Goal: Task Accomplishment & Management: Complete application form

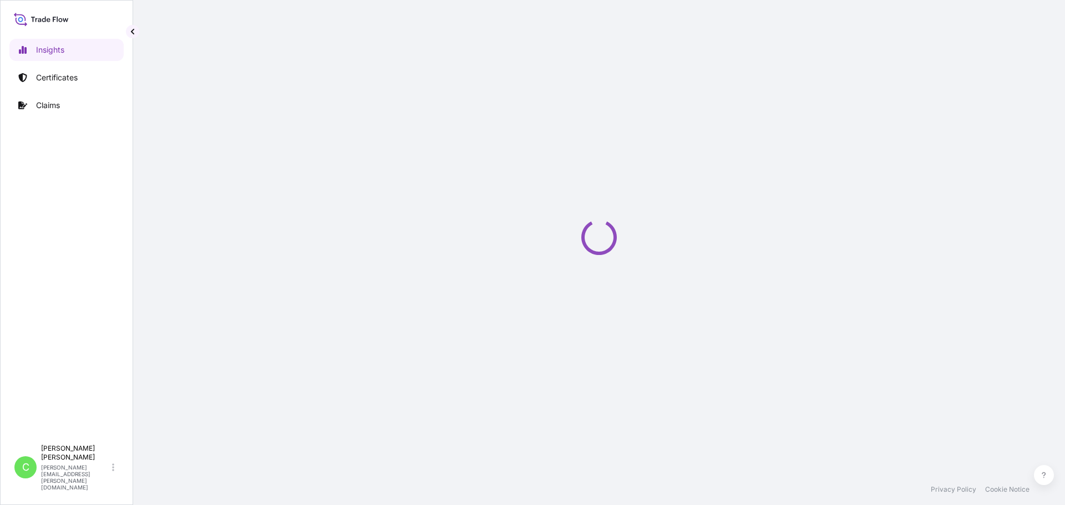
select select "2025"
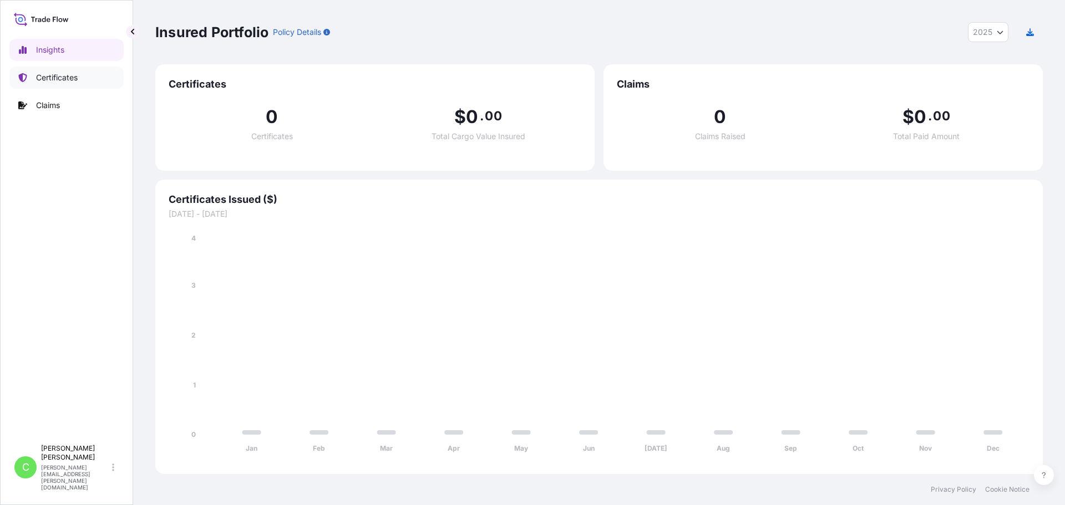
click at [75, 82] on p "Certificates" at bounding box center [57, 77] width 42 height 11
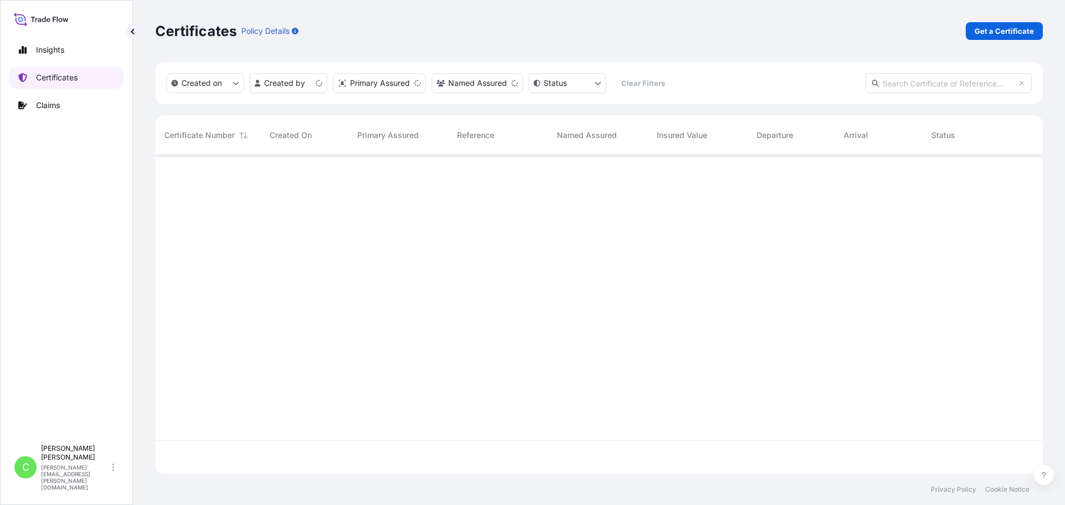
scroll to position [317, 879]
click at [977, 84] on input "text" at bounding box center [948, 83] width 166 height 20
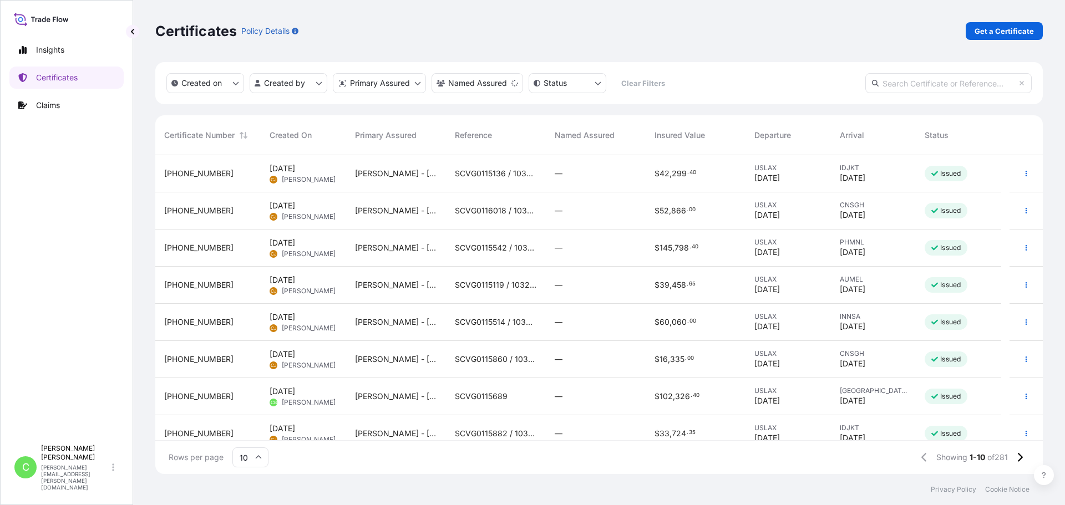
click at [921, 87] on input "text" at bounding box center [948, 83] width 166 height 20
paste input "SCVG0115242"
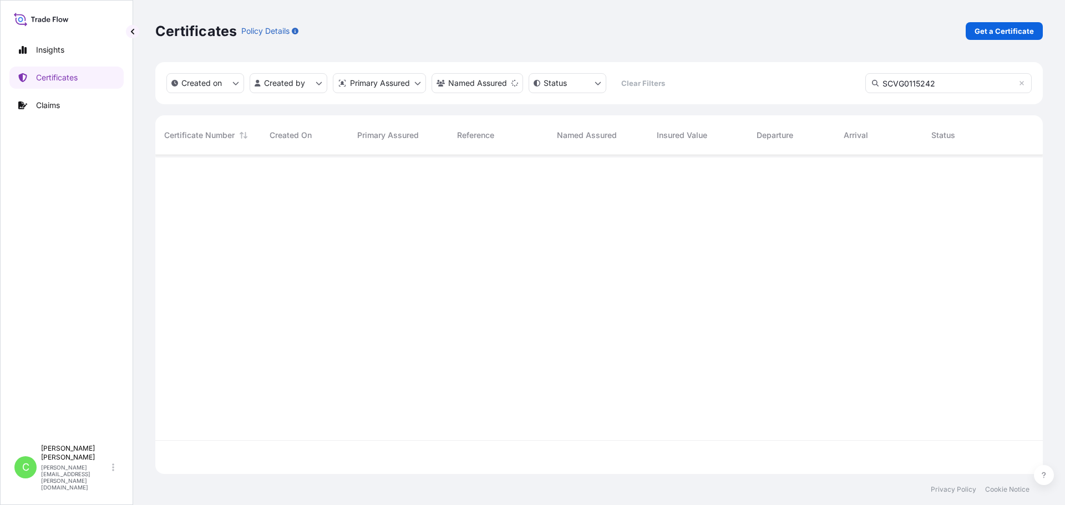
scroll to position [351, 879]
type input "SCVG0115242"
click at [991, 35] on p "Get a Certificate" at bounding box center [1004, 31] width 59 height 11
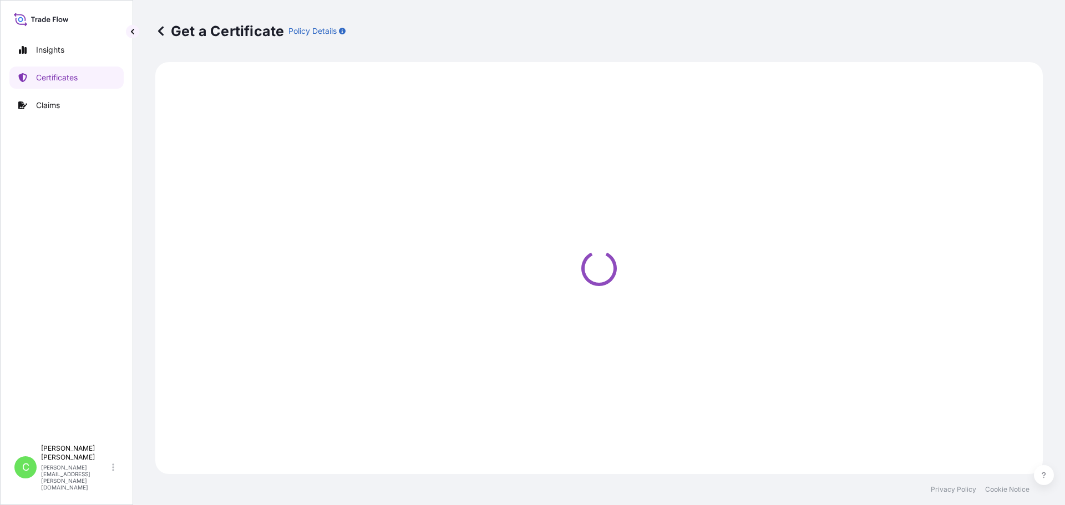
select select "Sea"
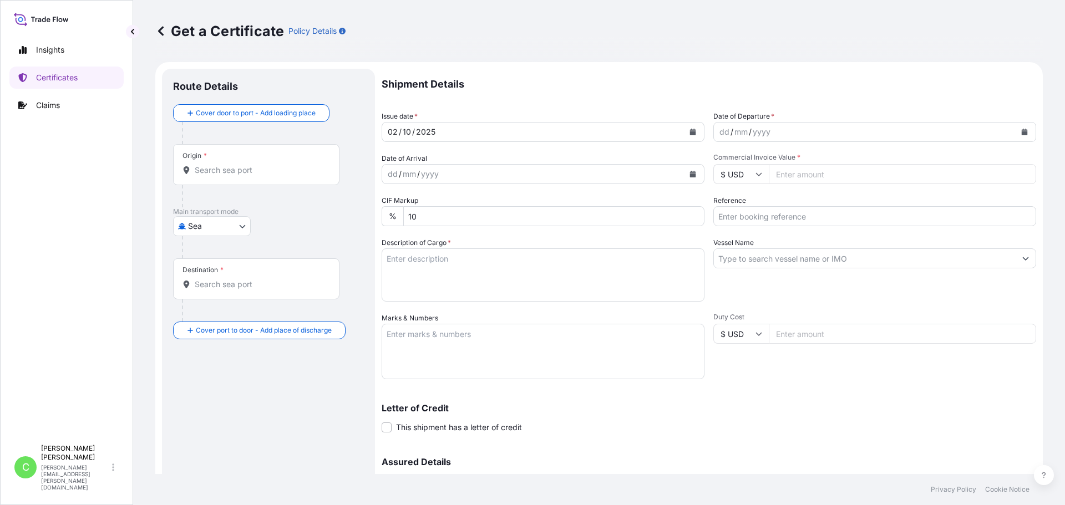
click at [690, 135] on icon "Calendar" at bounding box center [693, 132] width 6 height 7
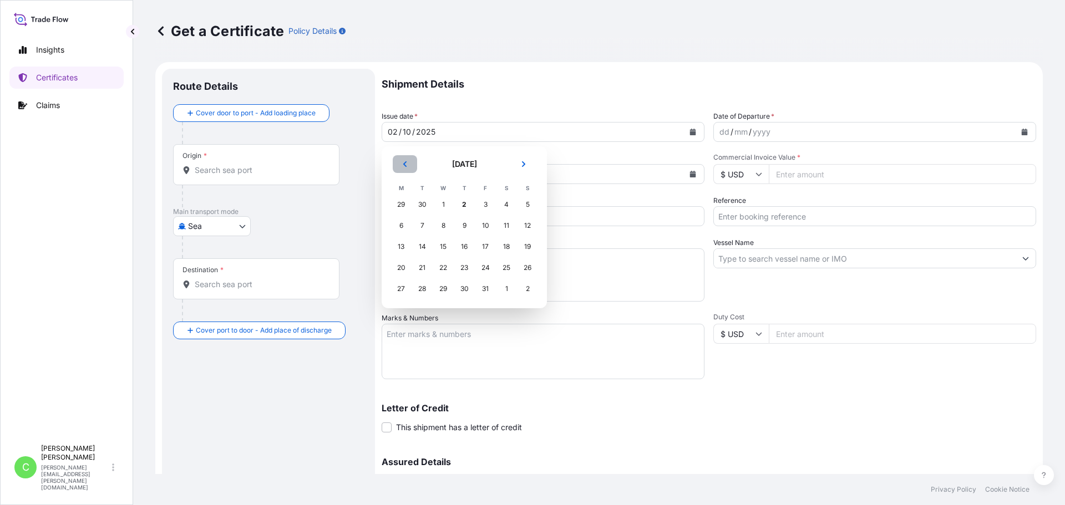
click at [397, 166] on button "Previous" at bounding box center [405, 164] width 24 height 18
click at [403, 165] on icon "Previous" at bounding box center [405, 164] width 7 height 7
click at [465, 269] on div "21" at bounding box center [464, 268] width 20 height 20
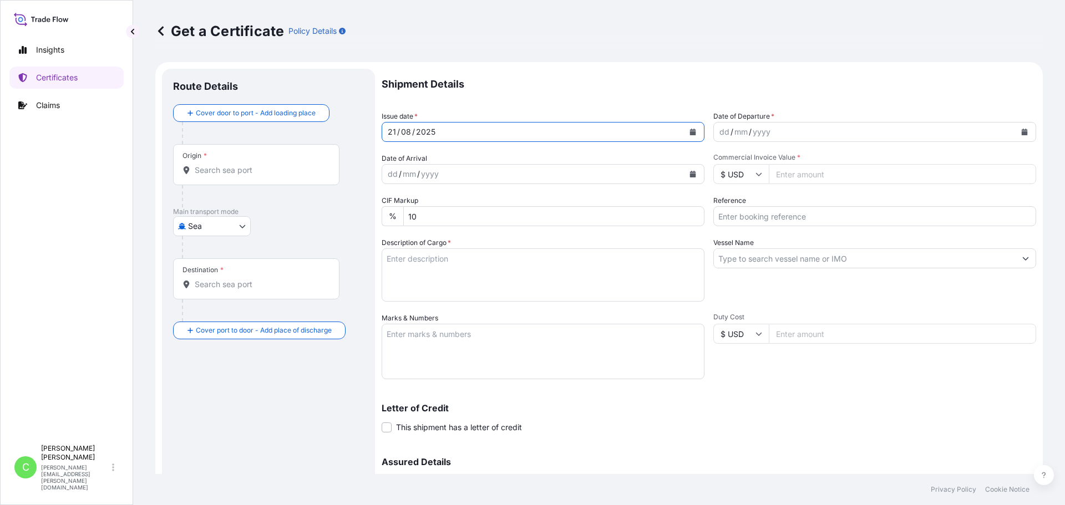
click at [733, 136] on div "mm" at bounding box center [741, 131] width 16 height 13
click at [1021, 131] on icon "Calendar" at bounding box center [1024, 132] width 7 height 7
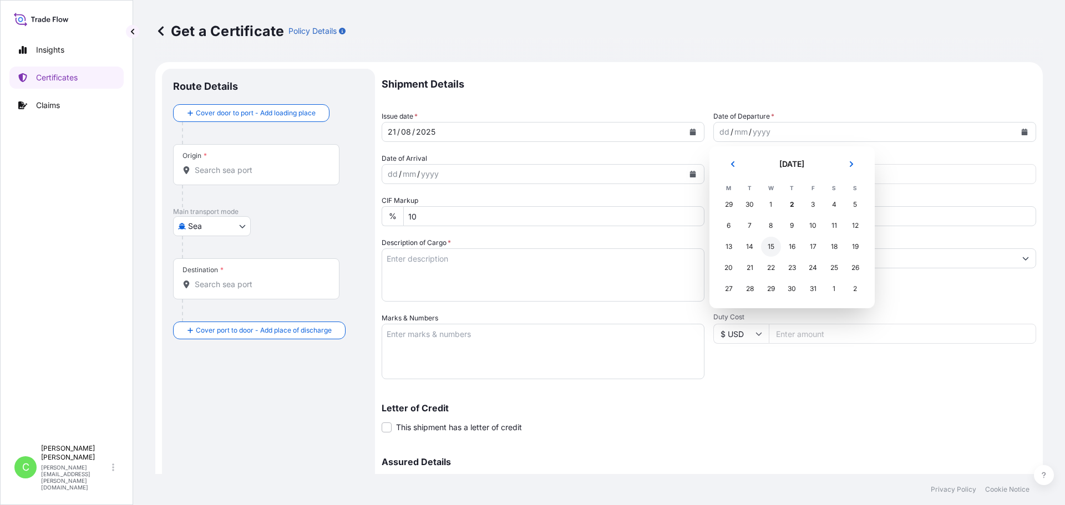
click at [772, 249] on div "15" at bounding box center [771, 247] width 20 height 20
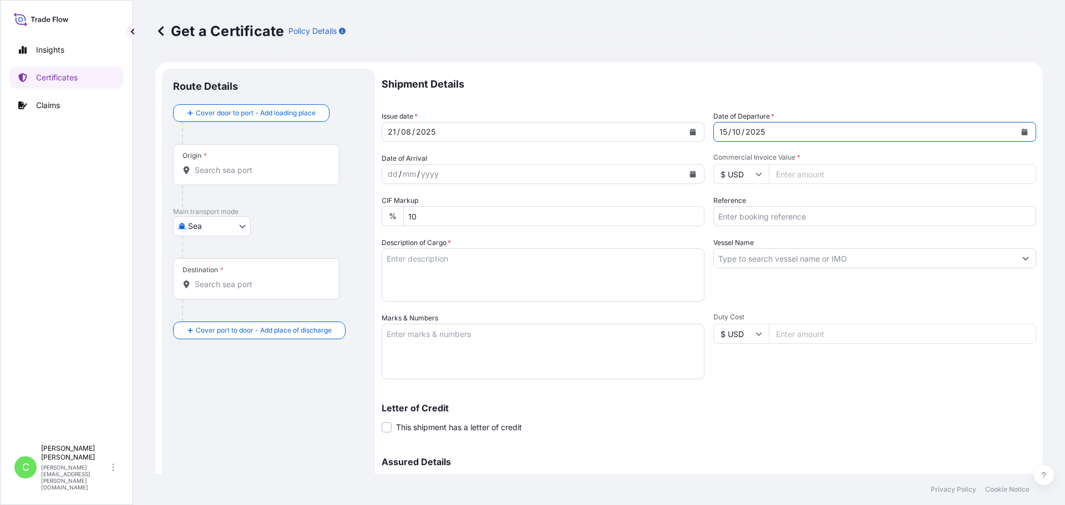
click at [1024, 130] on button "Calendar" at bounding box center [1025, 132] width 18 height 18
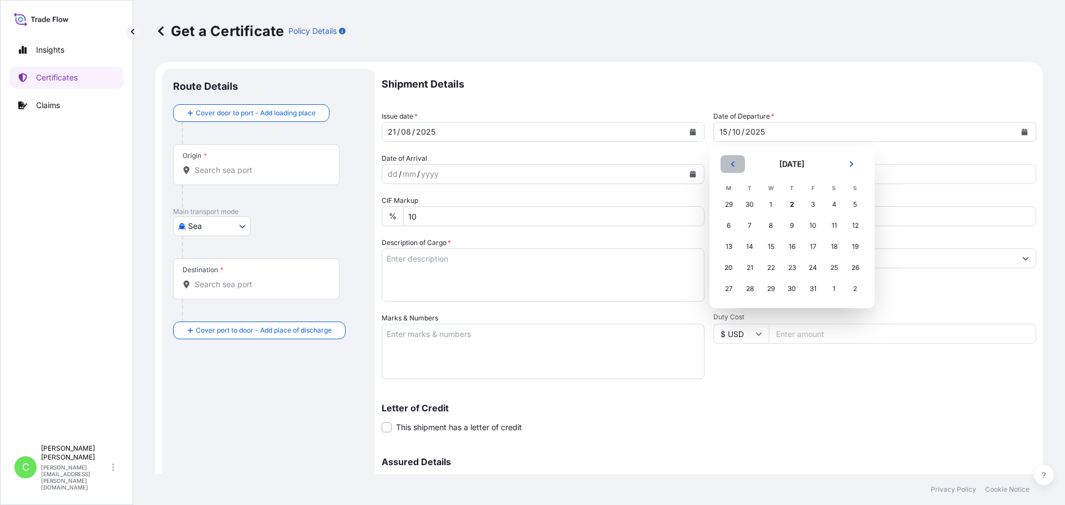
click at [730, 166] on icon "Previous" at bounding box center [733, 164] width 7 height 7
click at [732, 249] on div "15" at bounding box center [729, 247] width 20 height 20
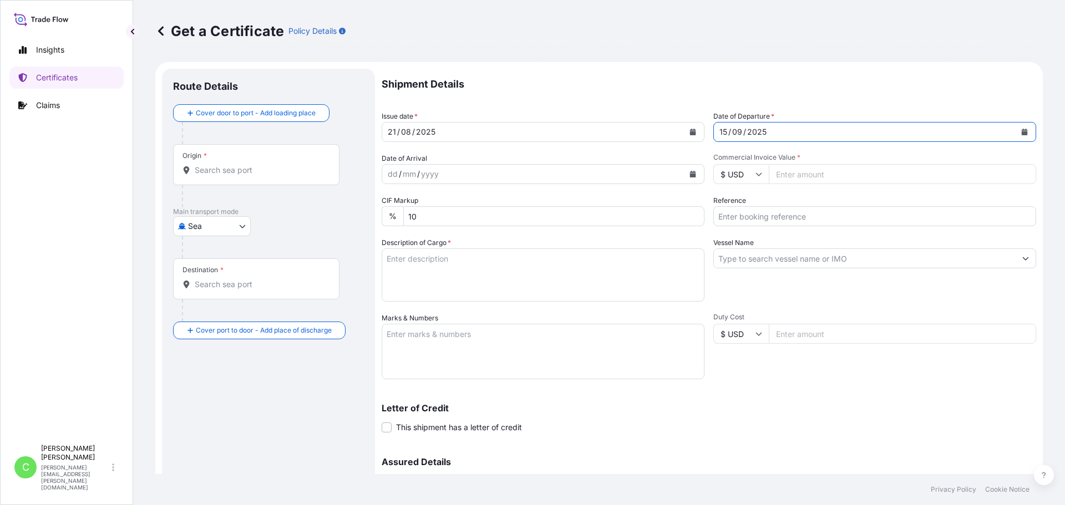
click at [690, 173] on icon "Calendar" at bounding box center [693, 174] width 7 height 7
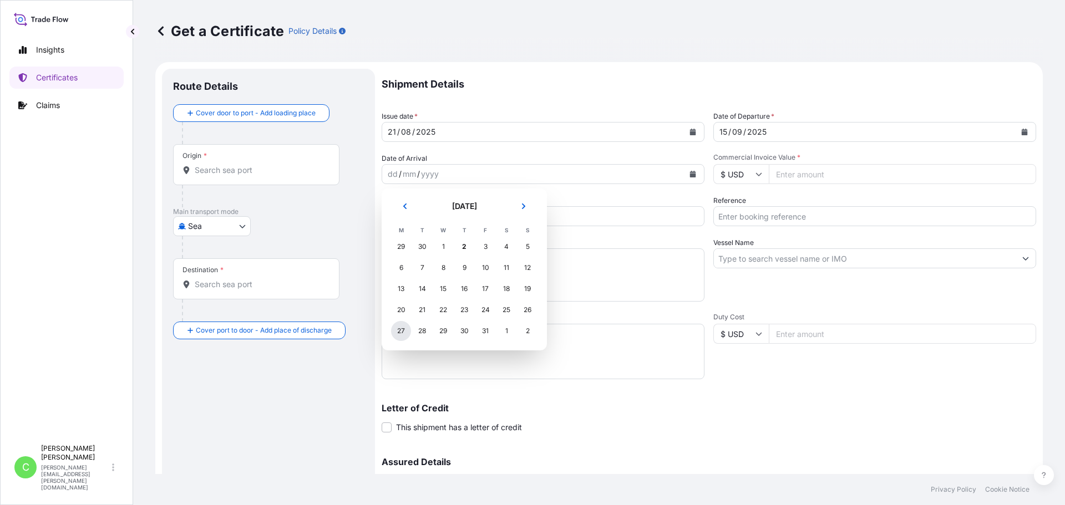
click at [397, 332] on div "27" at bounding box center [401, 331] width 20 height 20
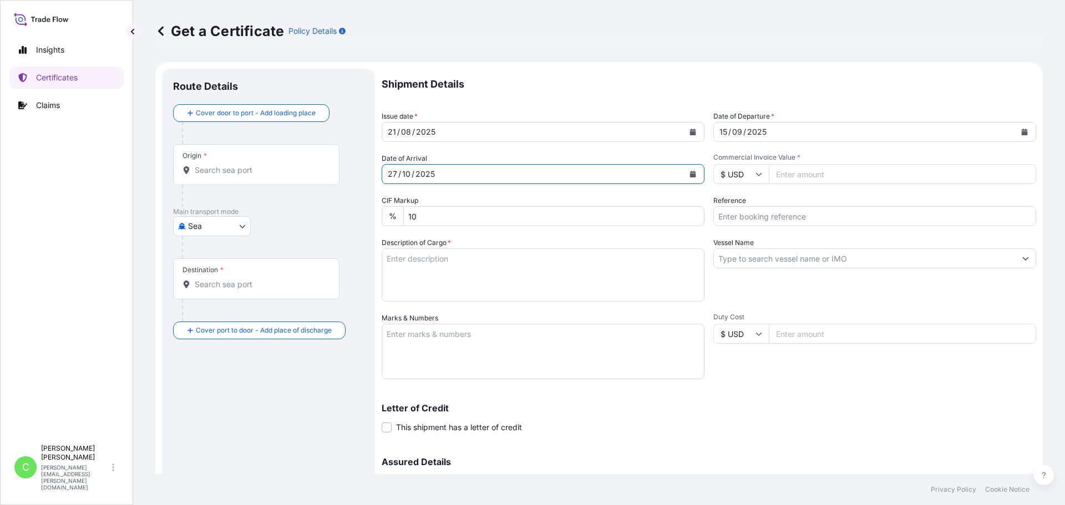
drag, startPoint x: 809, startPoint y: 174, endPoint x: 794, endPoint y: 171, distance: 15.7
click at [809, 174] on input "Commercial Invoice Value *" at bounding box center [902, 174] width 267 height 20
click at [853, 179] on input "Commercial Invoice Value *" at bounding box center [902, 174] width 267 height 20
click at [812, 227] on div "Shipment Details Issue date * [DATE] Date of Departure * [DATE] Date of Arrival…" at bounding box center [709, 312] width 655 height 487
drag, startPoint x: 798, startPoint y: 213, endPoint x: 783, endPoint y: 214, distance: 15.0
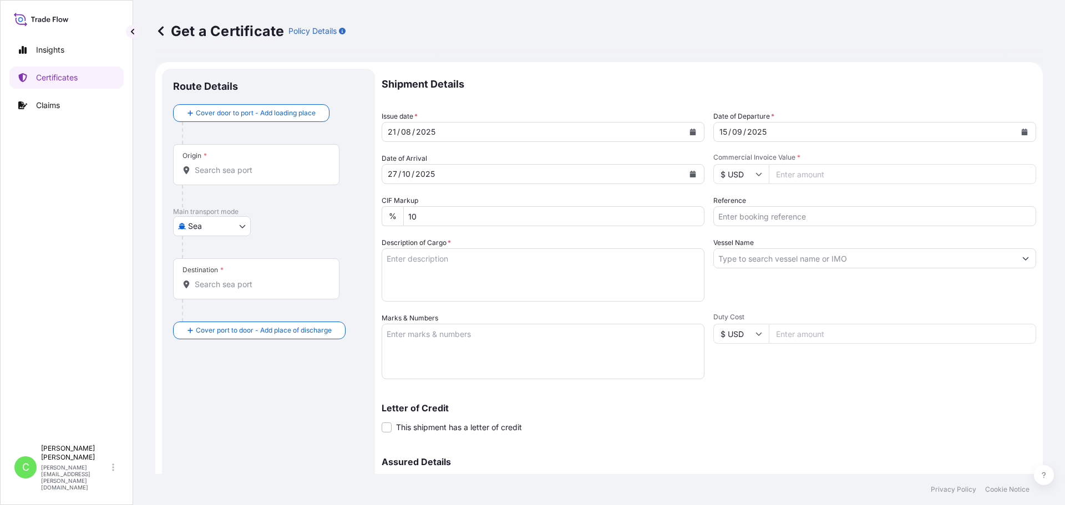
click at [798, 213] on input "Reference" at bounding box center [874, 216] width 323 height 20
paste input "SCVG0115242"
type input "SCVG0115242"
click at [812, 178] on input "Commercial Invoice Value *" at bounding box center [902, 174] width 267 height 20
type input "165693.25"
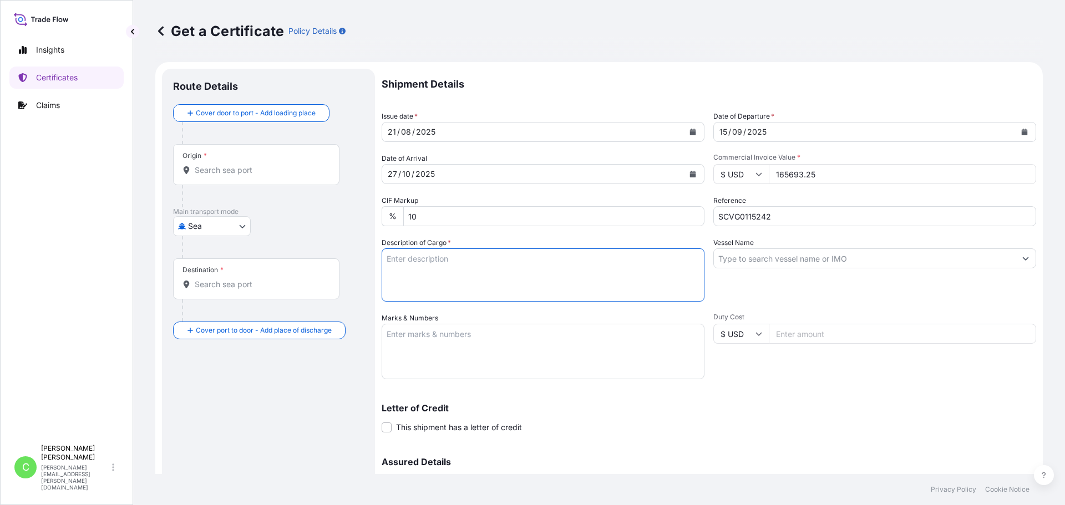
drag, startPoint x: 511, startPoint y: 264, endPoint x: 69, endPoint y: 216, distance: 444.7
click at [510, 264] on textarea "Description of Cargo *" at bounding box center [543, 275] width 323 height 53
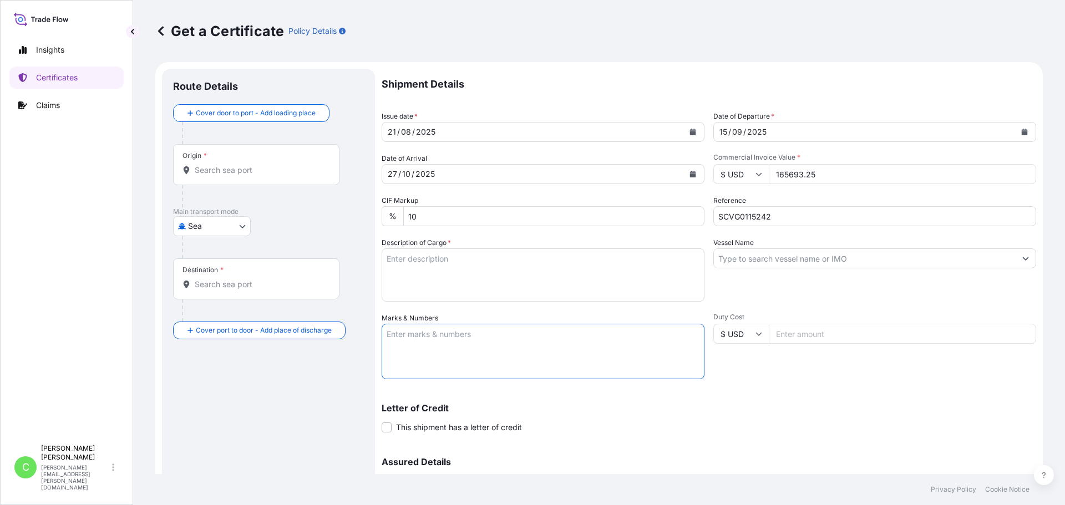
click at [479, 338] on textarea "Marks & Numbers" at bounding box center [543, 351] width 323 height 55
click at [421, 283] on textarea "Description of Cargo *" at bounding box center [543, 275] width 323 height 53
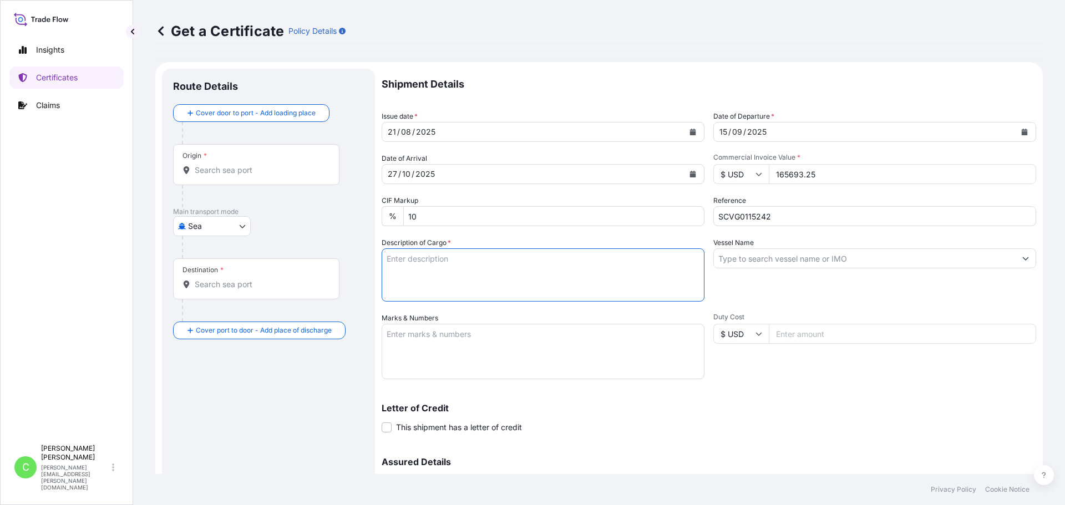
paste textarea "KELTROL GM,KTLGM,25KG,BAG KELTROL,KTL,25KG,BAG KELCOGEL LT100,20KG,BAG KELCOGEL…"
type textarea "KELTROL GM,KTLGM,25KG,BAG KELTROL,KTL,25KG,BAG KELCOGEL LT100,20KG,BAG KELCOGEL…"
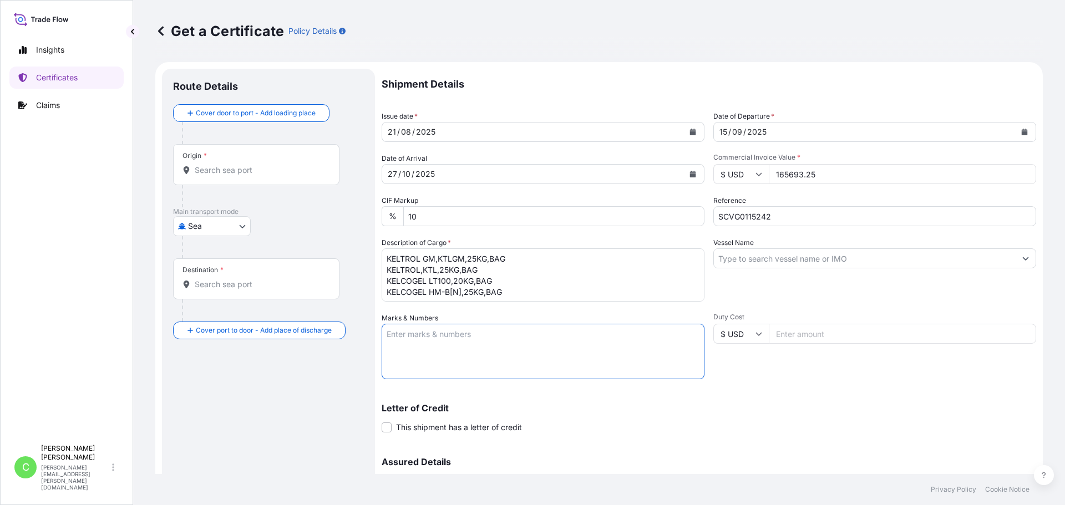
click at [433, 331] on textarea "Marks & Numbers" at bounding box center [543, 351] width 323 height 55
paste textarea "W.G.E. [GEOGRAPHIC_DATA]"
type textarea "W.G.E. [GEOGRAPHIC_DATA]"
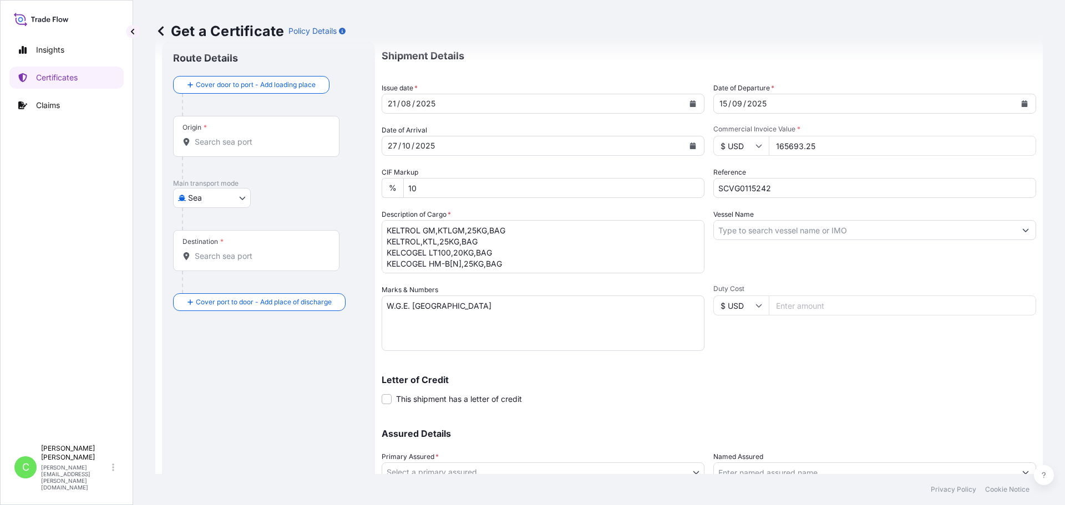
scroll to position [55, 0]
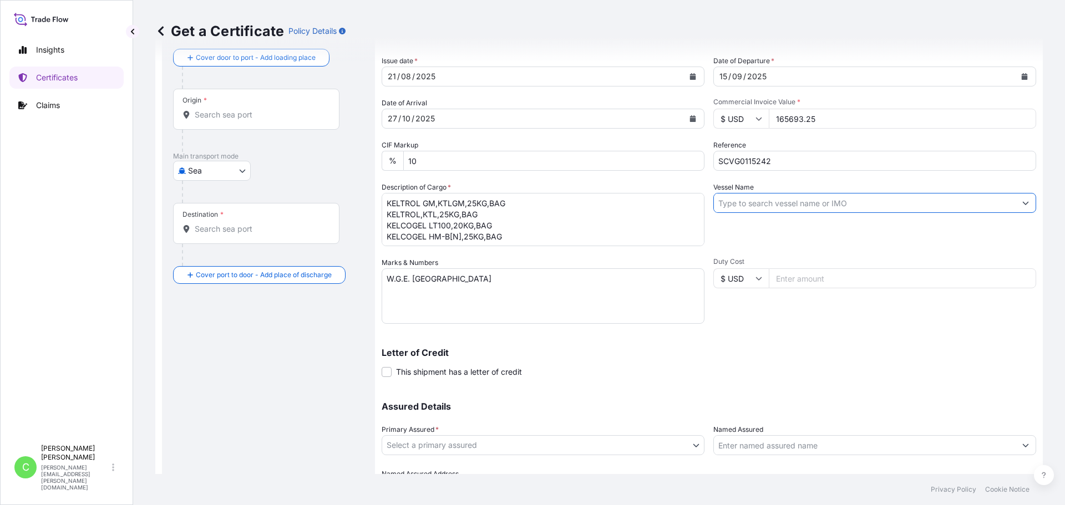
click at [818, 207] on input "Vessel Name" at bounding box center [865, 203] width 302 height 20
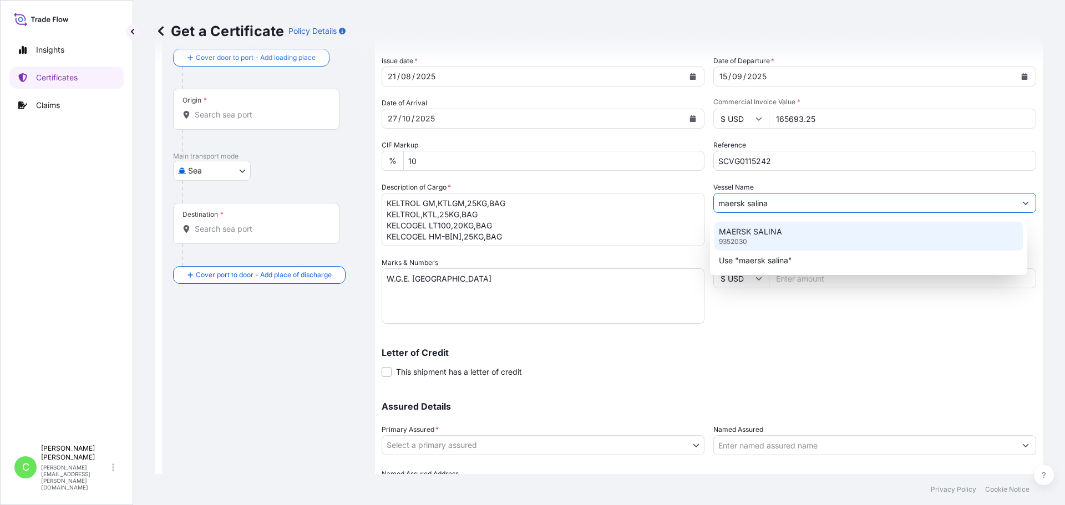
click at [763, 231] on p "MAERSK SALINA" at bounding box center [750, 231] width 63 height 11
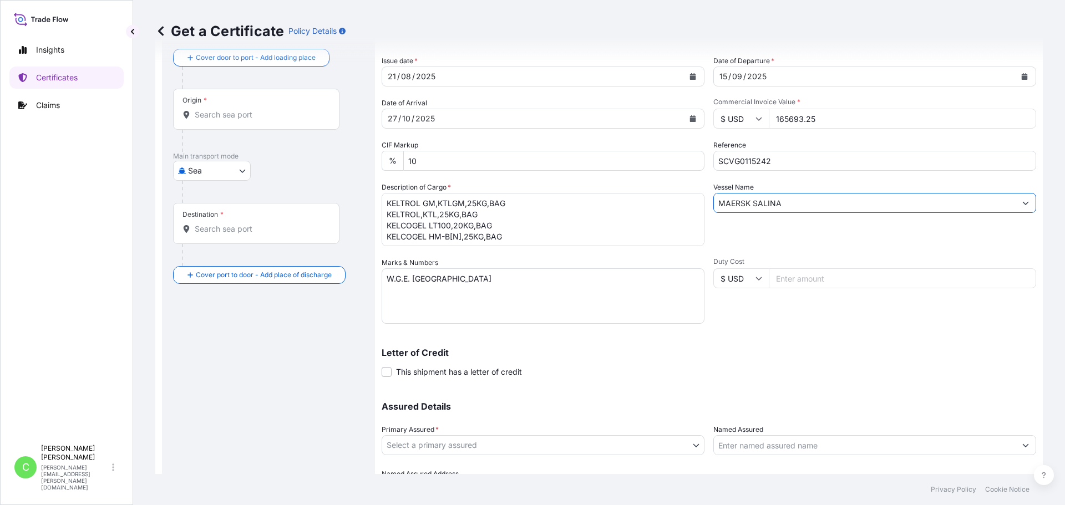
type input "MAERSK SALINA"
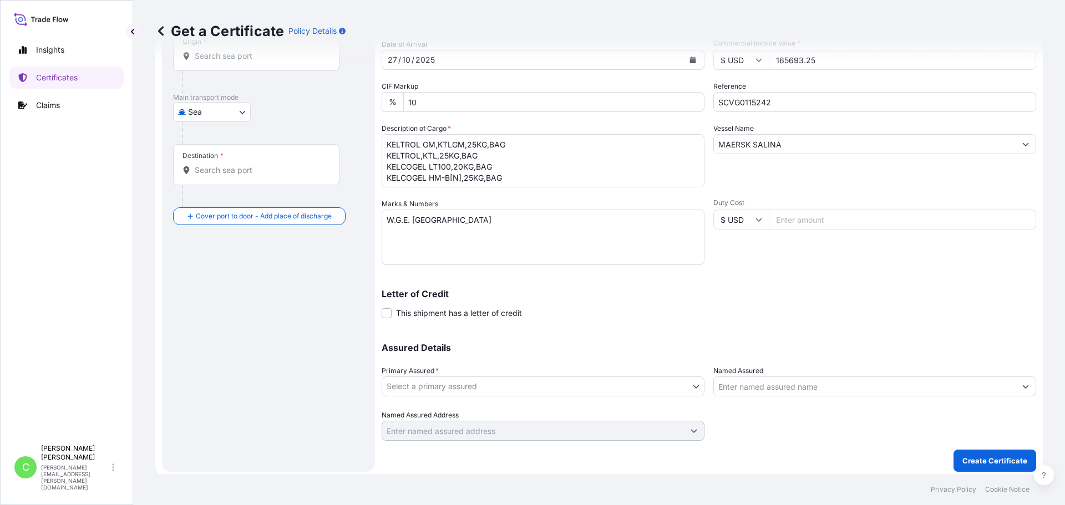
scroll to position [119, 0]
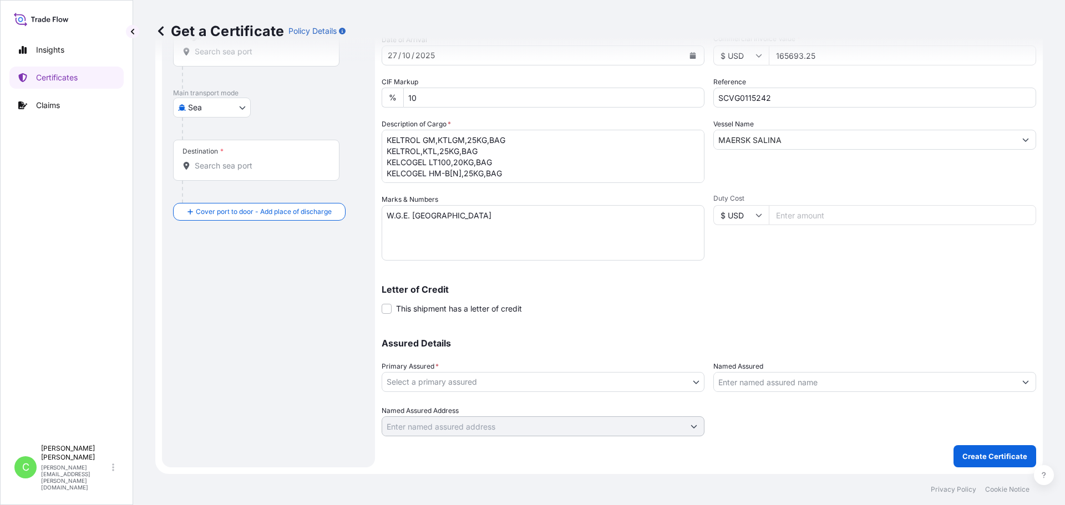
click at [565, 387] on body "Insights Certificates Claims C [PERSON_NAME] [PERSON_NAME][EMAIL_ADDRESS][PERSO…" at bounding box center [532, 252] width 1065 height 505
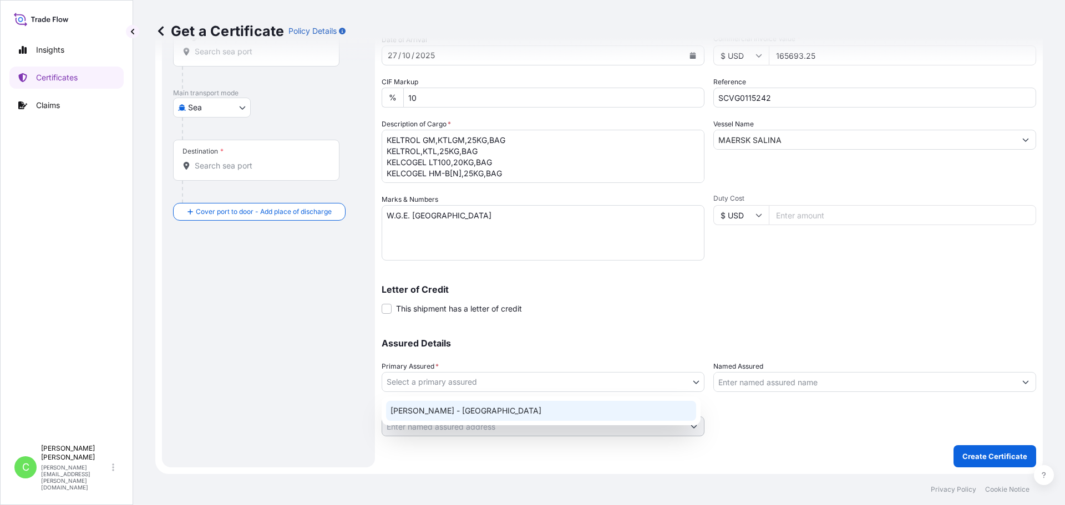
click at [424, 412] on div "[PERSON_NAME] - [GEOGRAPHIC_DATA]" at bounding box center [541, 411] width 310 height 20
select select "31650"
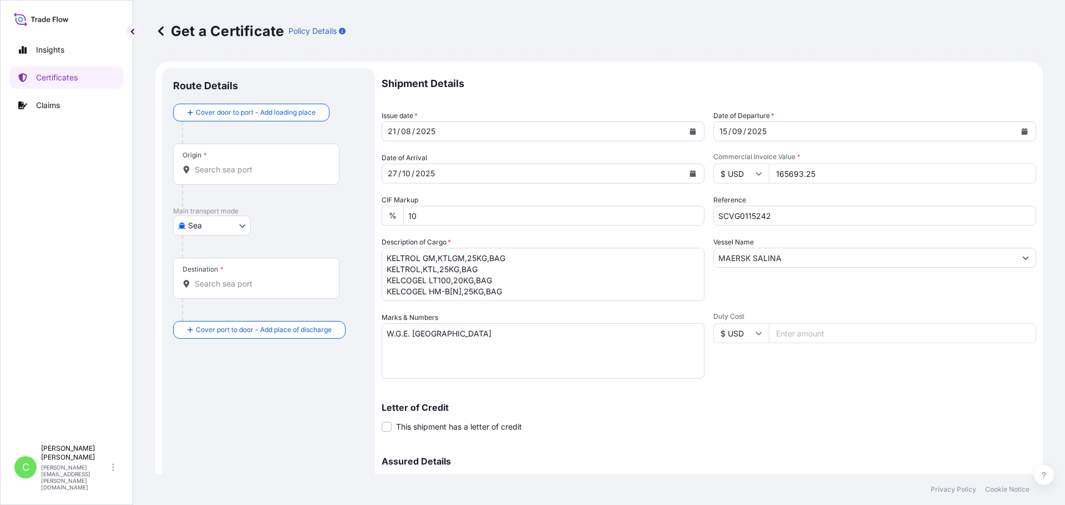
scroll to position [0, 0]
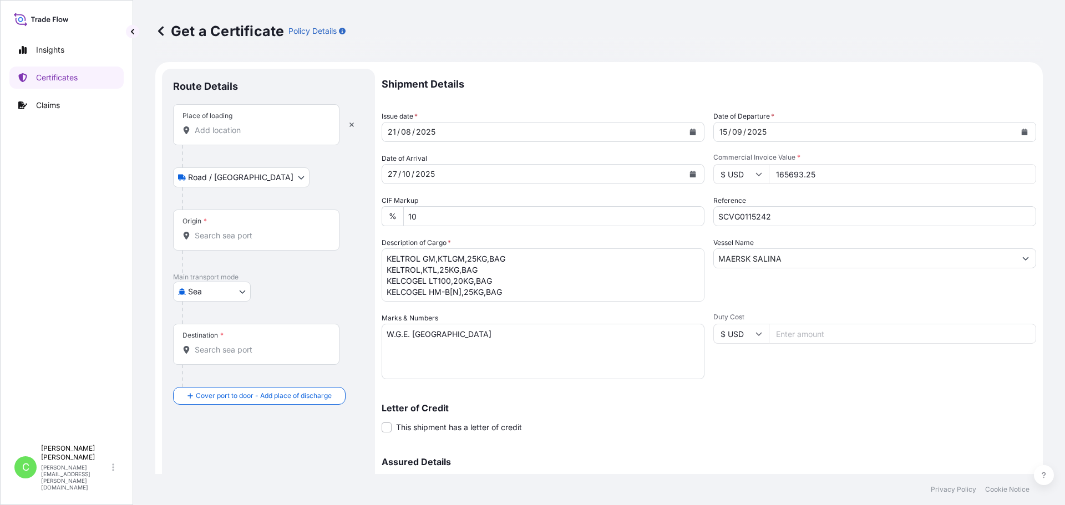
click at [250, 125] on input "Place of loading" at bounding box center [260, 130] width 131 height 11
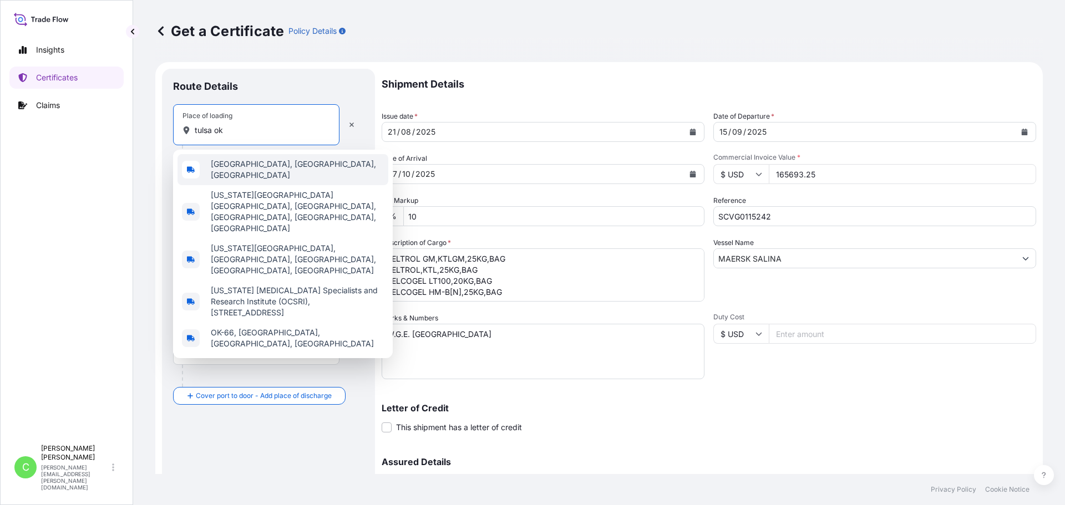
click at [239, 164] on span "[GEOGRAPHIC_DATA], [GEOGRAPHIC_DATA], [GEOGRAPHIC_DATA]" at bounding box center [297, 170] width 173 height 22
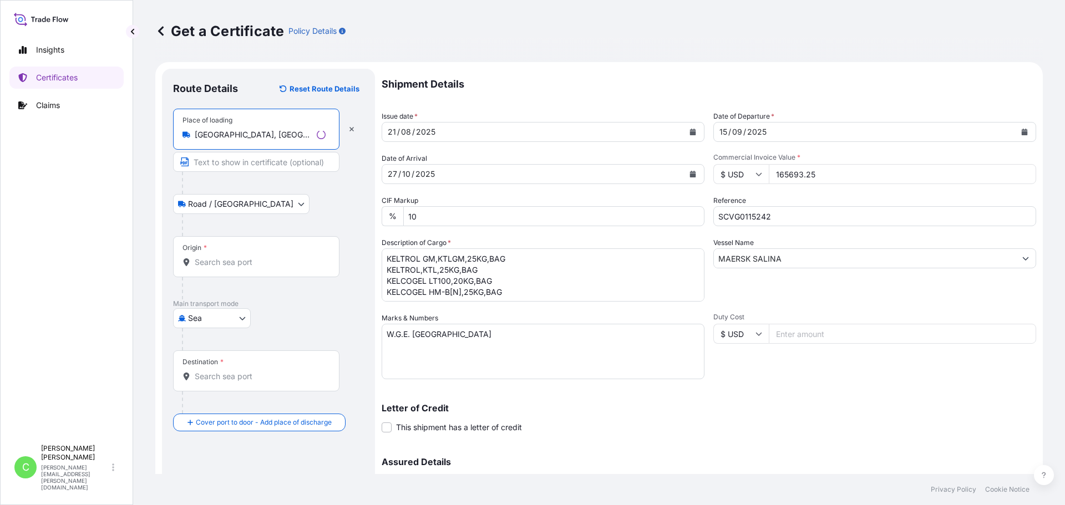
type input "[GEOGRAPHIC_DATA], [GEOGRAPHIC_DATA], [GEOGRAPHIC_DATA]"
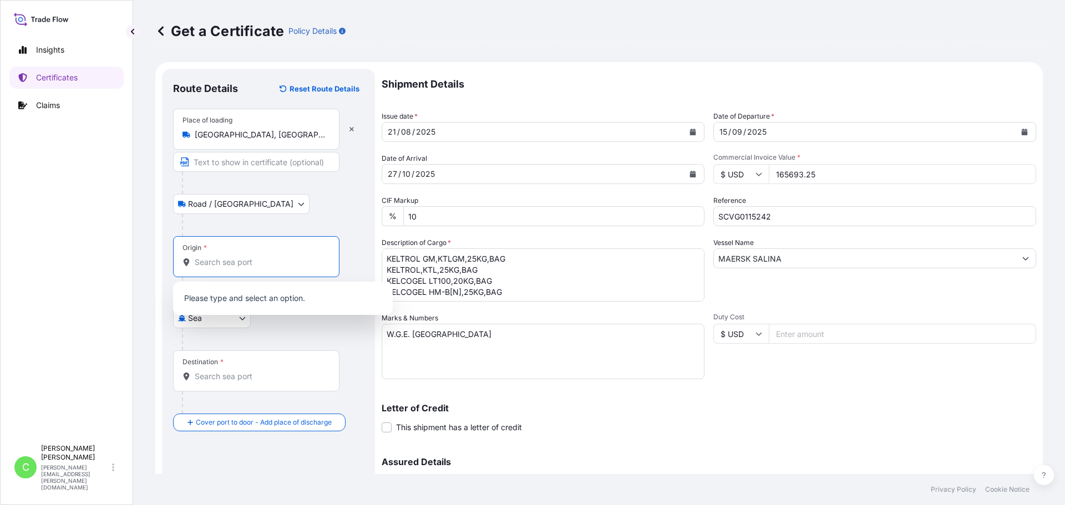
click at [242, 257] on input "Origin *" at bounding box center [260, 262] width 131 height 11
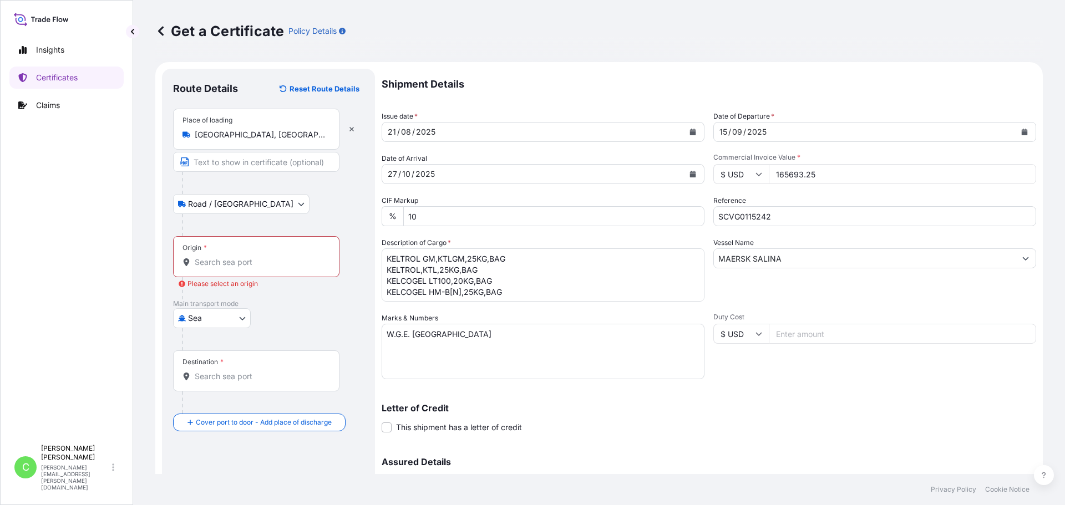
click at [225, 258] on input "Origin * Please select an origin" at bounding box center [260, 262] width 131 height 11
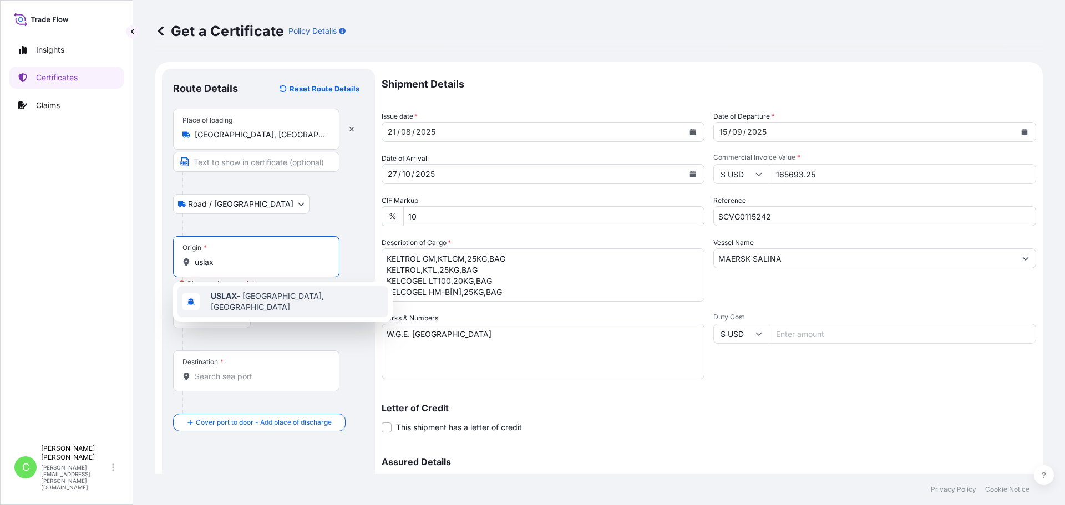
click at [238, 300] on span "USLAX - [GEOGRAPHIC_DATA], [GEOGRAPHIC_DATA]" at bounding box center [297, 302] width 173 height 22
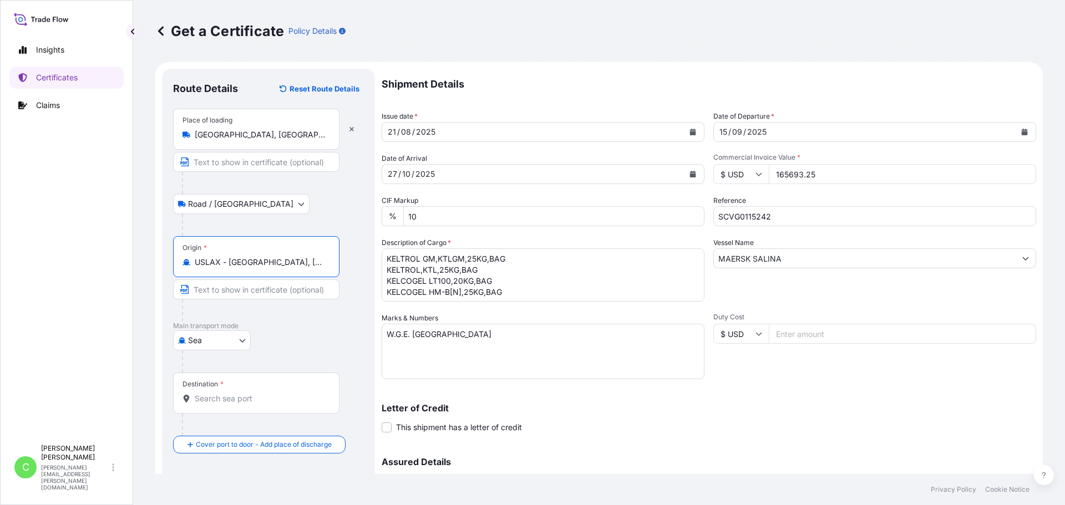
type input "USLAX - [GEOGRAPHIC_DATA], [GEOGRAPHIC_DATA]"
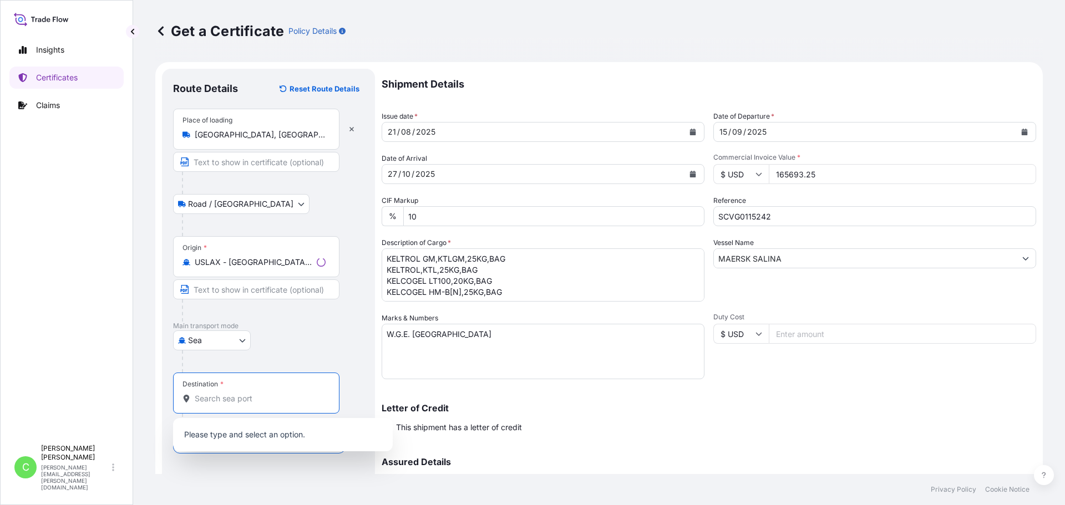
click at [238, 399] on input "Destination *" at bounding box center [260, 398] width 131 height 11
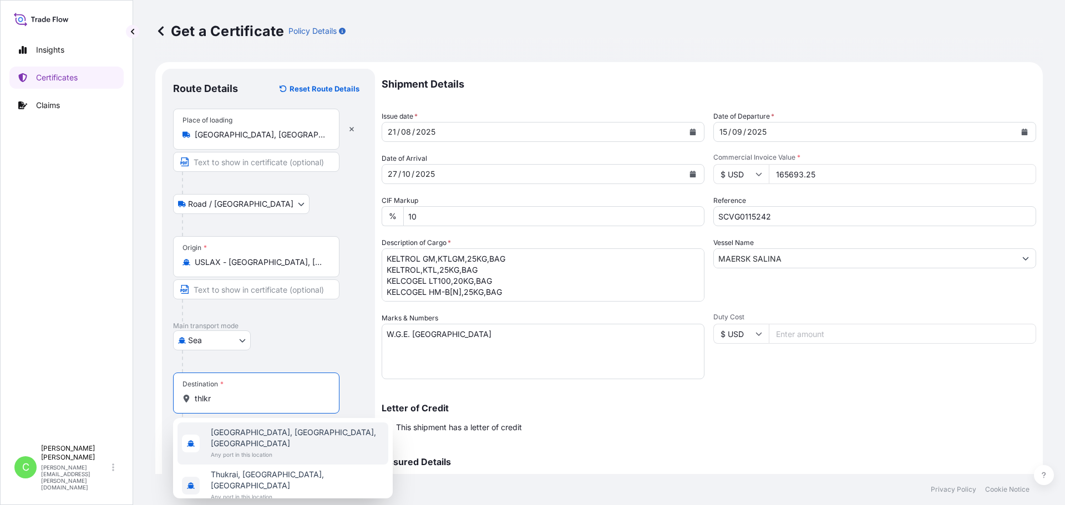
click at [277, 449] on span "Any port in this location" at bounding box center [297, 454] width 173 height 11
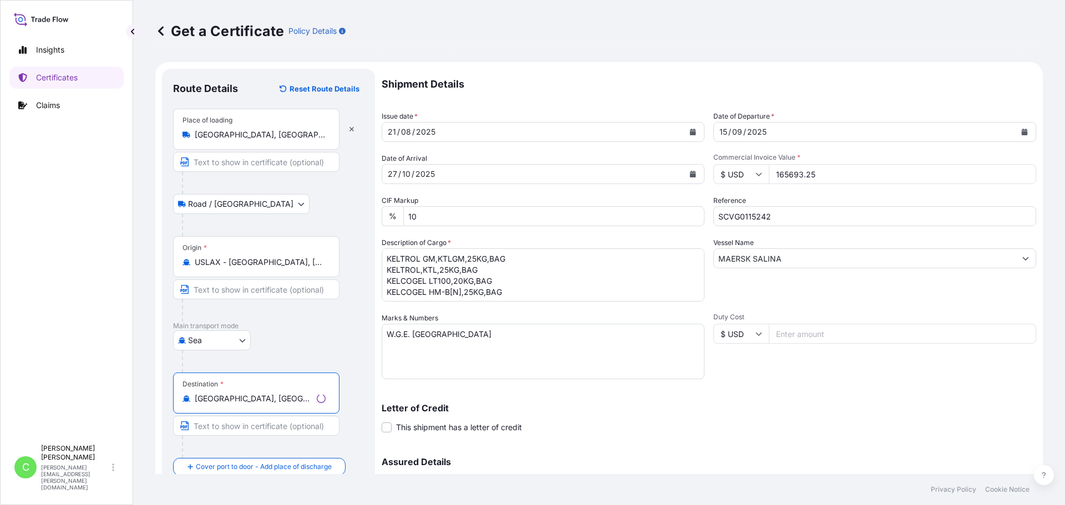
type input "[GEOGRAPHIC_DATA], [GEOGRAPHIC_DATA], [GEOGRAPHIC_DATA]"
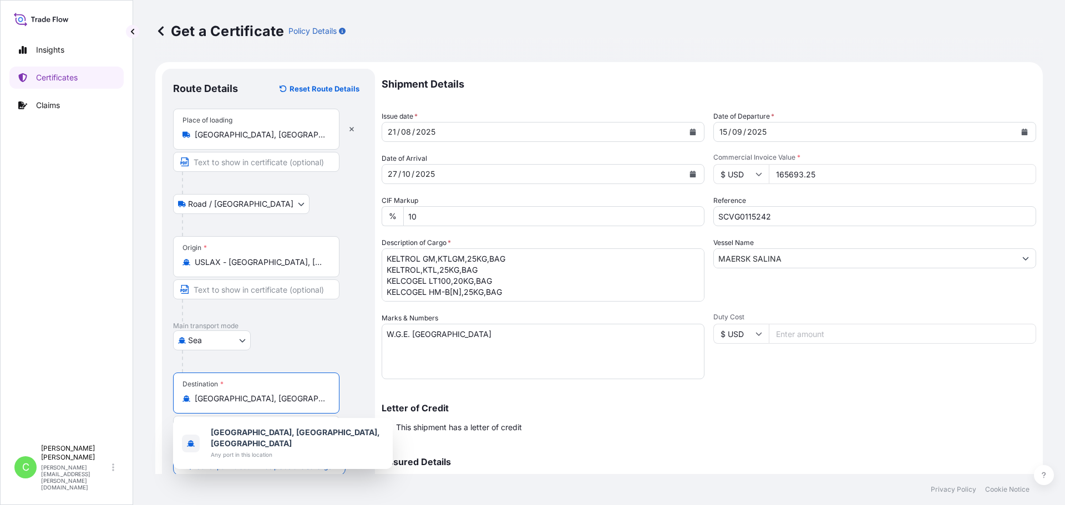
click at [293, 404] on input "[GEOGRAPHIC_DATA], [GEOGRAPHIC_DATA], [GEOGRAPHIC_DATA]" at bounding box center [260, 398] width 131 height 11
drag, startPoint x: 255, startPoint y: 402, endPoint x: 145, endPoint y: 394, distance: 110.7
click at [145, 394] on div "Get a Certificate Policy Details Route Details Reset Route Details Place of loa…" at bounding box center [599, 237] width 932 height 474
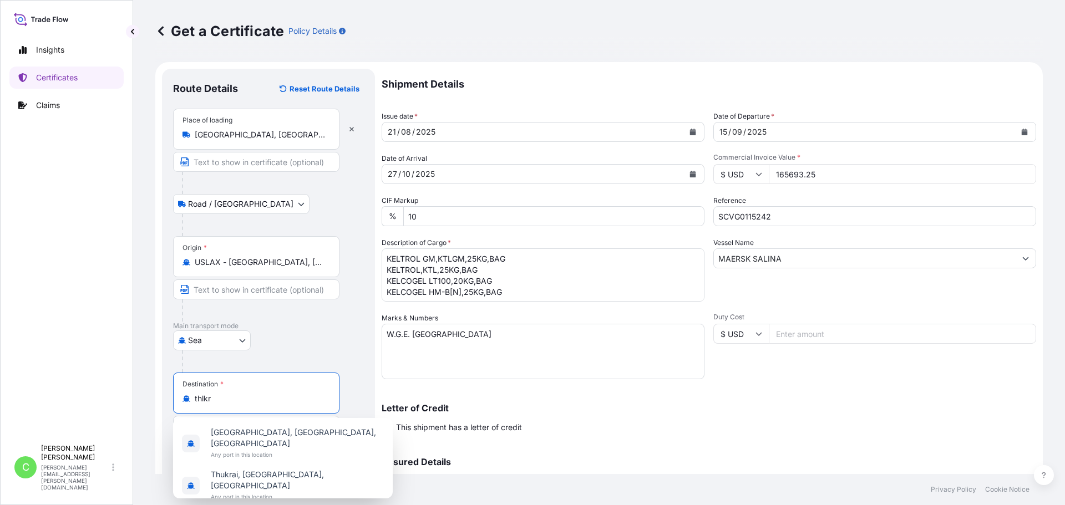
drag, startPoint x: 173, startPoint y: 405, endPoint x: 149, endPoint y: 403, distance: 23.4
click at [145, 405] on div "Get a Certificate Policy Details Route Details Reset Route Details Place of loa…" at bounding box center [599, 237] width 932 height 474
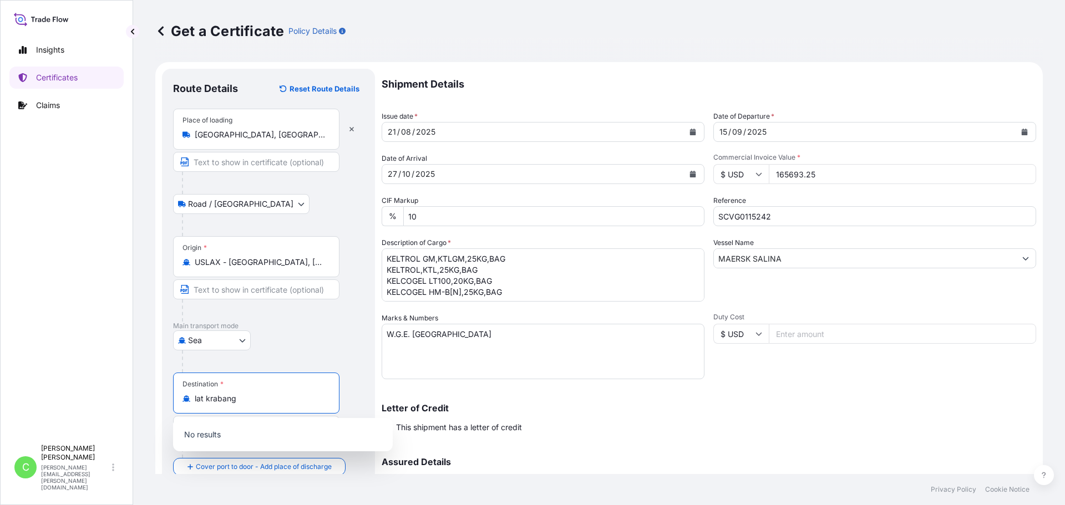
type input "[GEOGRAPHIC_DATA], [GEOGRAPHIC_DATA], [GEOGRAPHIC_DATA]"
drag, startPoint x: 243, startPoint y: 405, endPoint x: 144, endPoint y: 406, distance: 98.7
click at [144, 406] on div "Get a Certificate Policy Details Route Details Reset Route Details Place of loa…" at bounding box center [599, 237] width 932 height 474
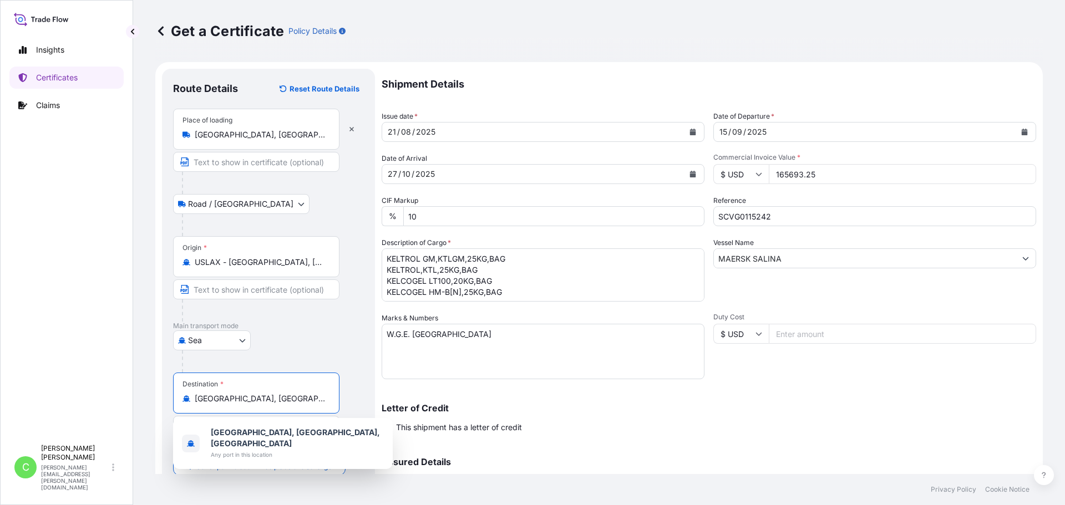
drag, startPoint x: 294, startPoint y: 403, endPoint x: 170, endPoint y: 406, distance: 124.3
click at [170, 406] on div "Route Details Reset Route Details Place of loading [GEOGRAPHIC_DATA], [GEOGRAPH…" at bounding box center [268, 328] width 213 height 518
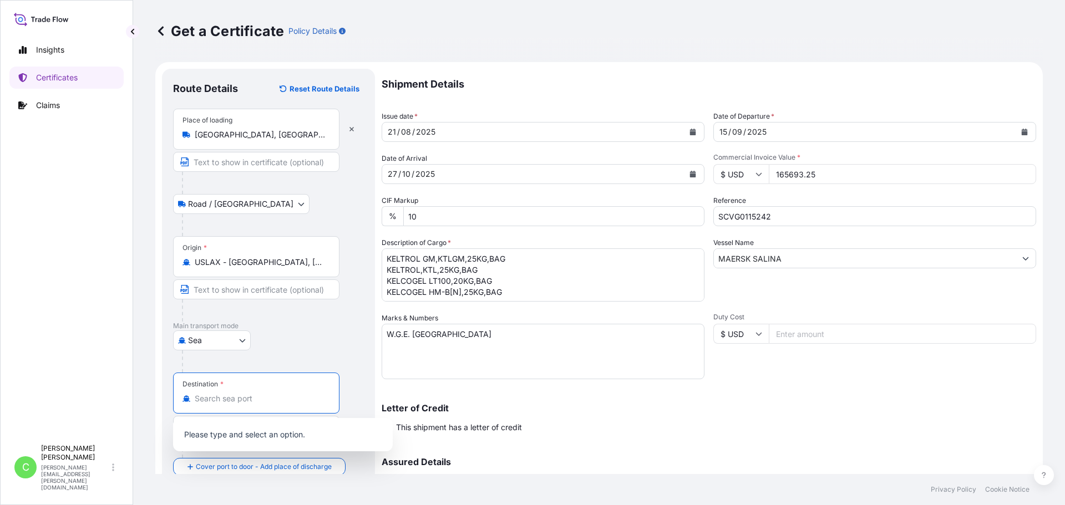
type input "[GEOGRAPHIC_DATA], [GEOGRAPHIC_DATA], [GEOGRAPHIC_DATA]"
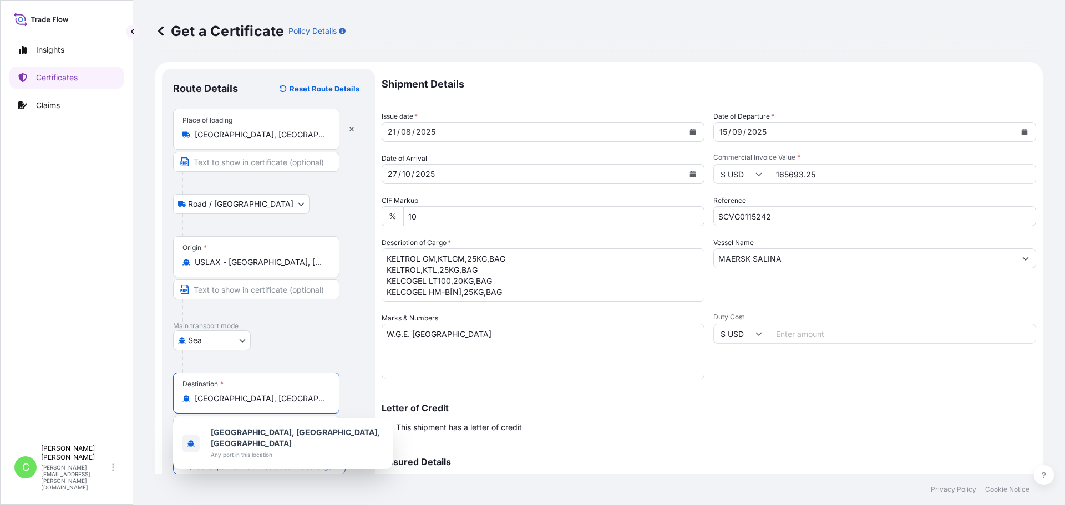
drag, startPoint x: 295, startPoint y: 401, endPoint x: 150, endPoint y: 400, distance: 145.3
click at [150, 400] on div "Get a Certificate Policy Details Route Details Reset Route Details Place of loa…" at bounding box center [599, 237] width 932 height 474
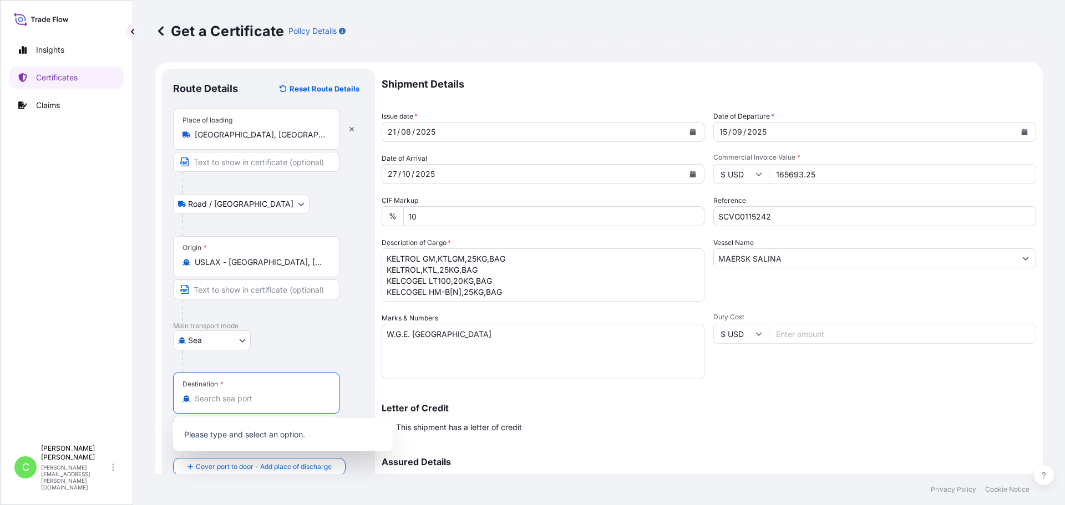
click at [219, 403] on input "Destination *" at bounding box center [260, 398] width 131 height 11
type input "[GEOGRAPHIC_DATA]"
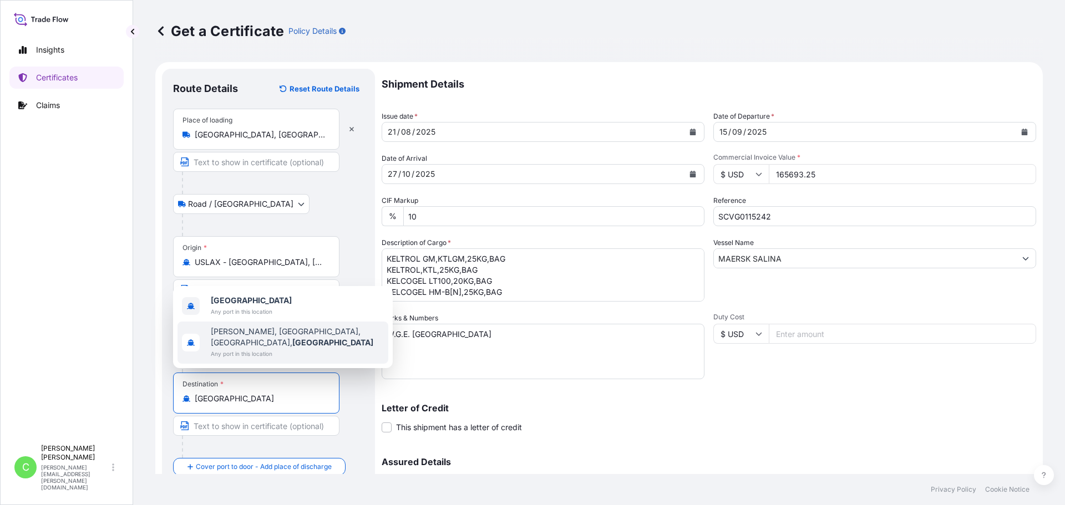
drag, startPoint x: 230, startPoint y: 403, endPoint x: 183, endPoint y: 404, distance: 47.2
click at [183, 404] on div "Destination * [GEOGRAPHIC_DATA]" at bounding box center [256, 393] width 166 height 41
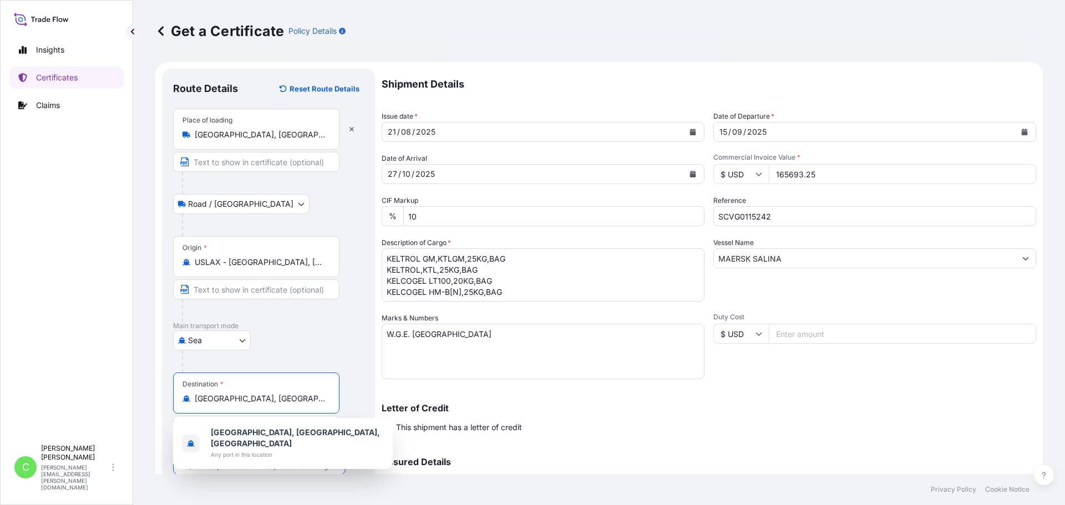
drag, startPoint x: 296, startPoint y: 401, endPoint x: 184, endPoint y: 392, distance: 112.4
click at [186, 392] on div "Destination * [GEOGRAPHIC_DATA], [GEOGRAPHIC_DATA], [GEOGRAPHIC_DATA]" at bounding box center [256, 393] width 166 height 41
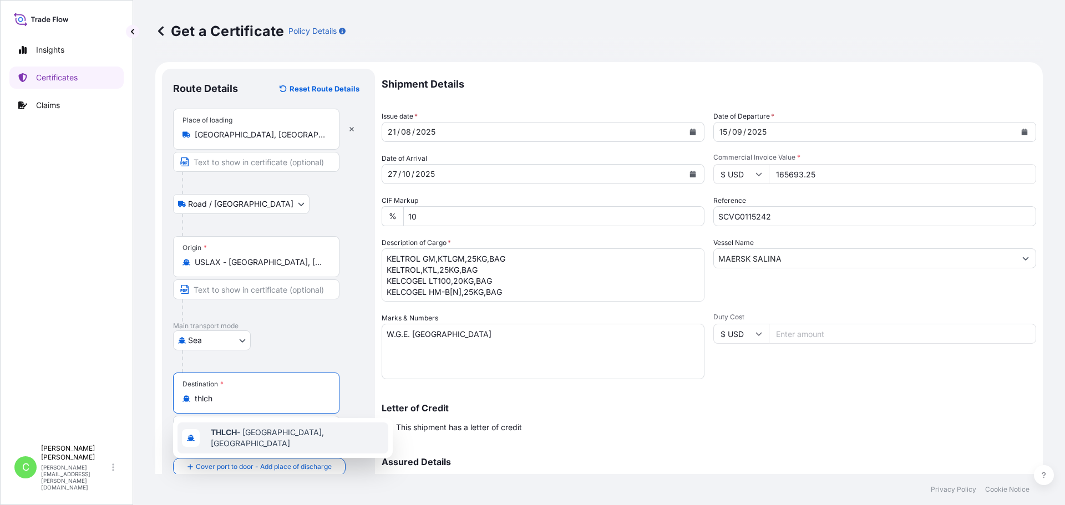
click at [263, 432] on span "THLCH - [GEOGRAPHIC_DATA], [GEOGRAPHIC_DATA]" at bounding box center [297, 438] width 173 height 22
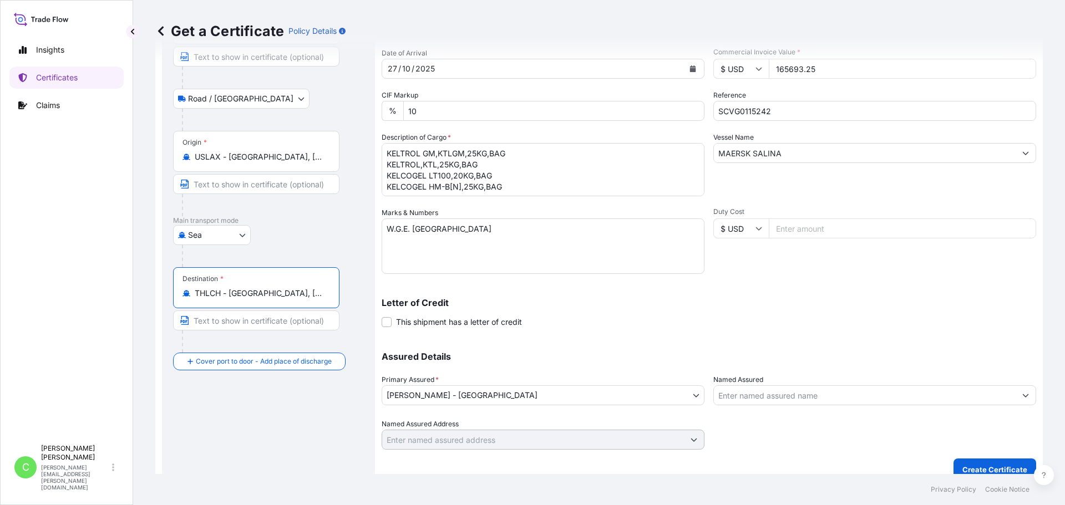
scroll to position [119, 0]
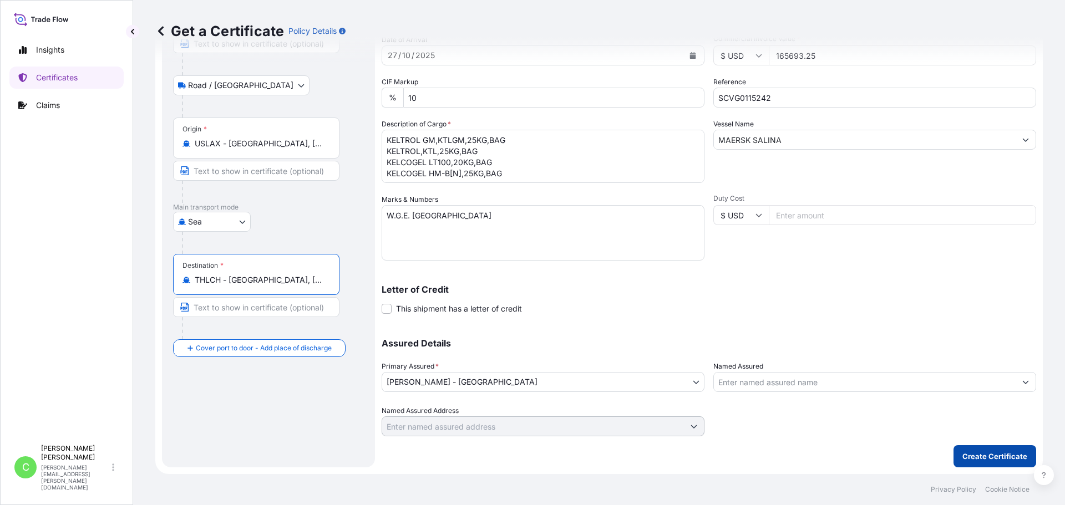
type input "THLCH - [GEOGRAPHIC_DATA], [GEOGRAPHIC_DATA]"
click at [995, 459] on p "Create Certificate" at bounding box center [995, 456] width 65 height 11
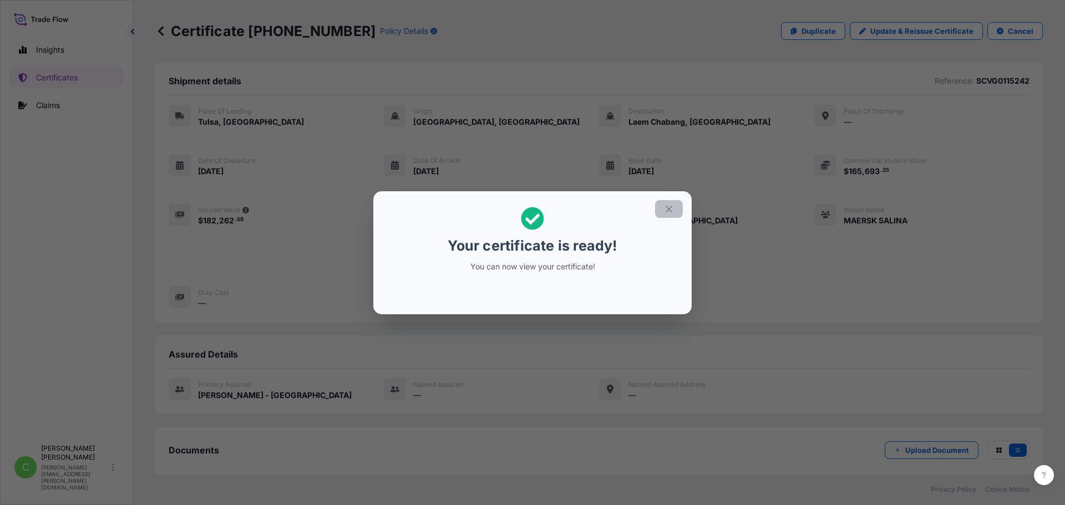
click at [670, 209] on icon "button" at bounding box center [669, 209] width 6 height 6
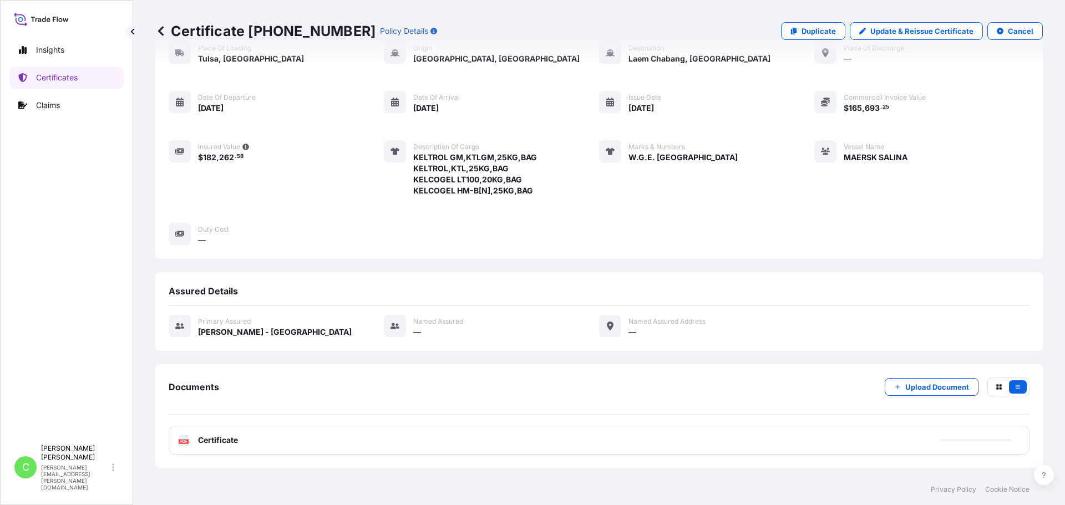
scroll to position [126, 0]
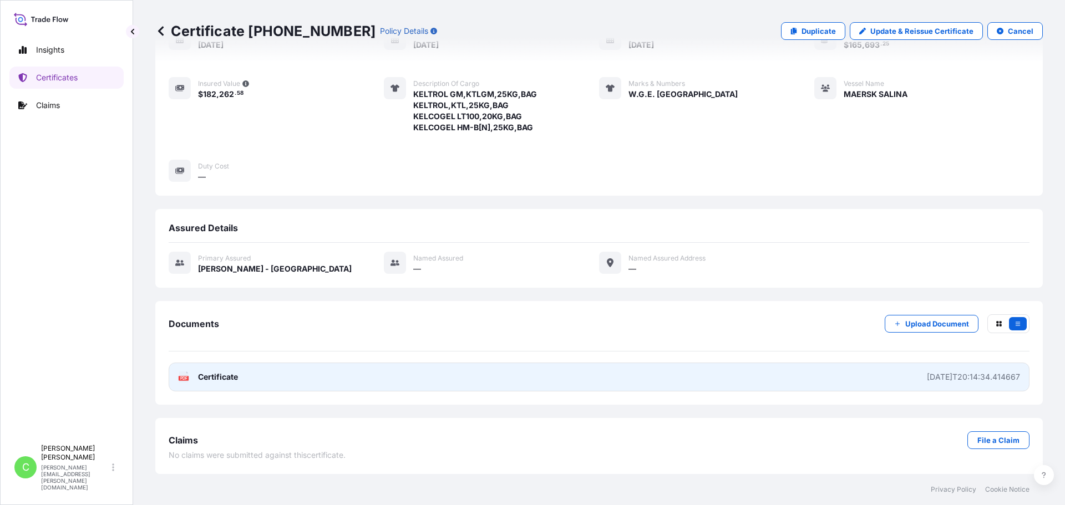
click at [255, 368] on link "PDF Certificate [DATE]T20:14:34.414667" at bounding box center [599, 377] width 861 height 29
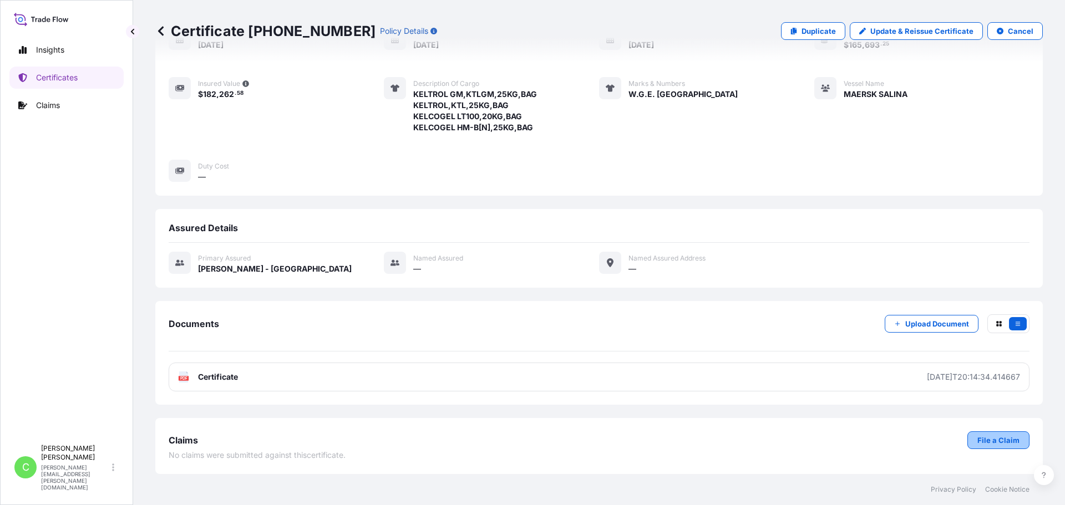
scroll to position [0, 0]
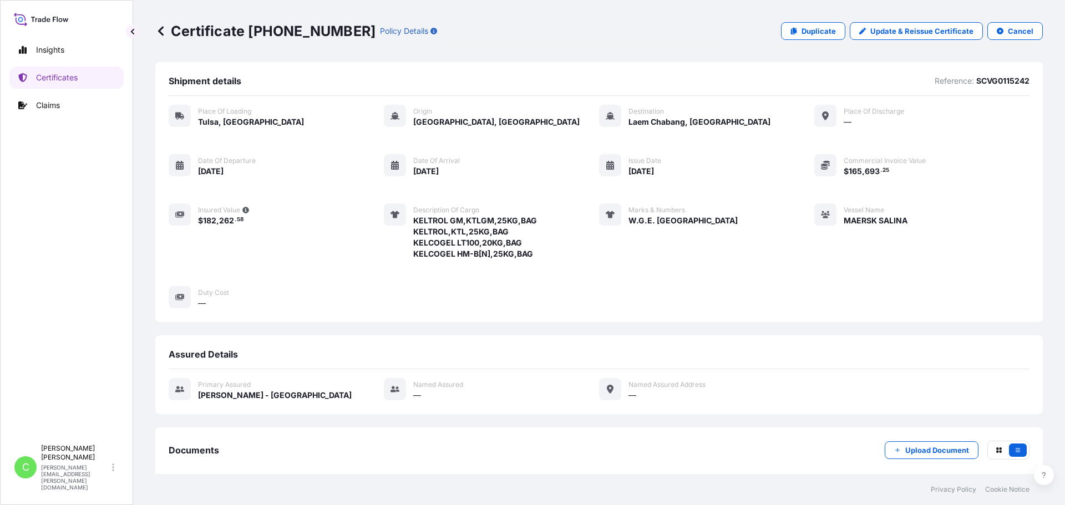
click at [160, 30] on icon at bounding box center [161, 30] width 6 height 9
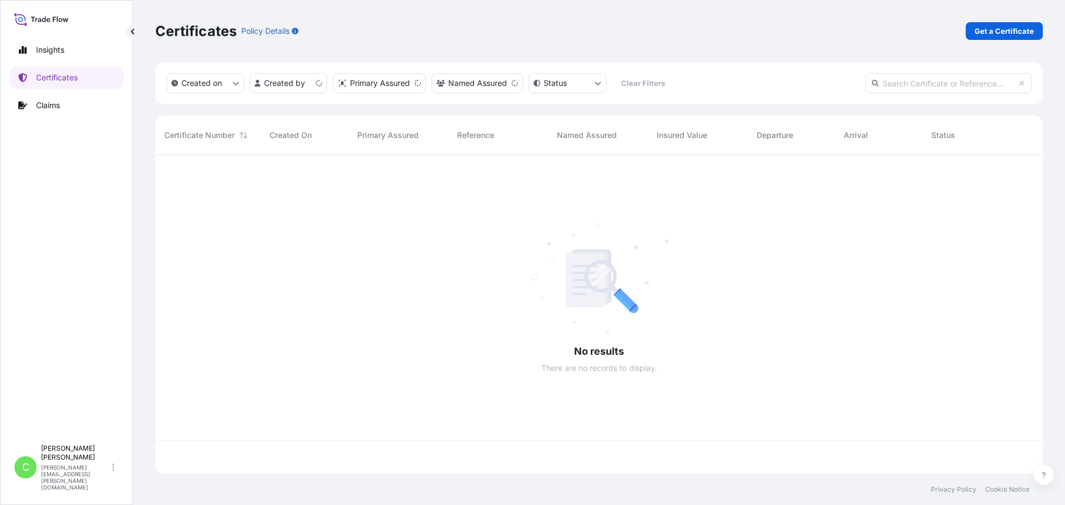
scroll to position [317, 879]
click at [1020, 29] on p "Get a Certificate" at bounding box center [1004, 31] width 59 height 11
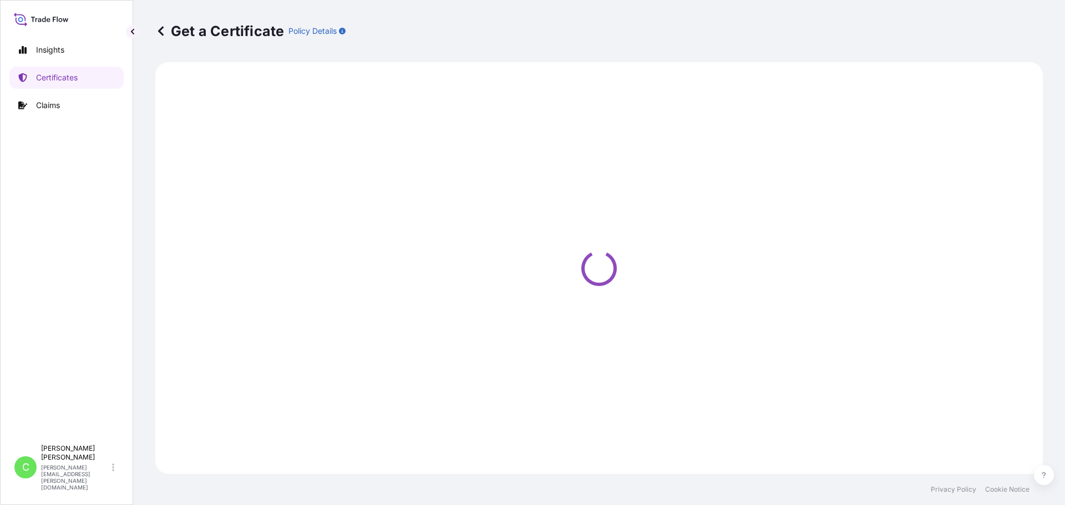
click at [160, 31] on icon at bounding box center [161, 30] width 6 height 9
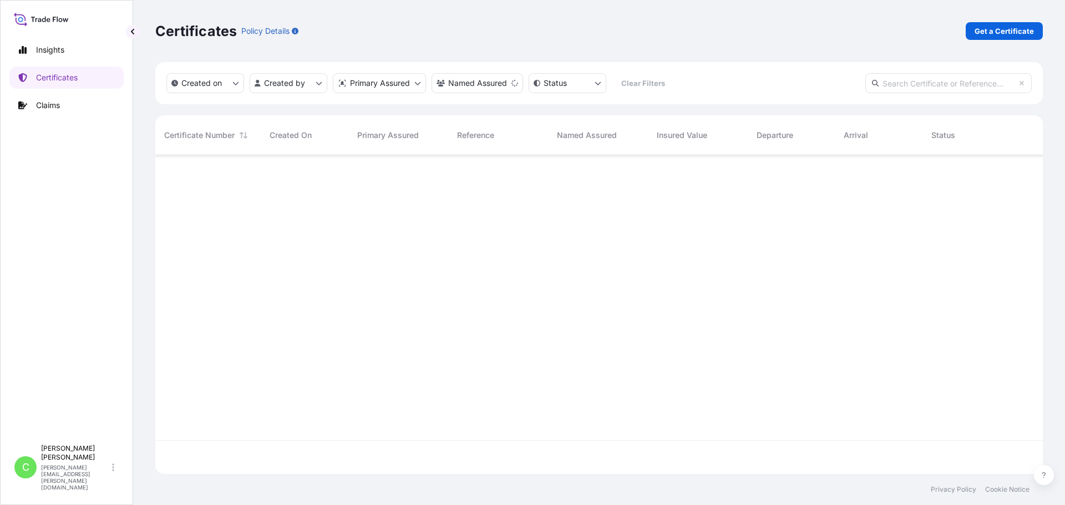
scroll to position [317, 879]
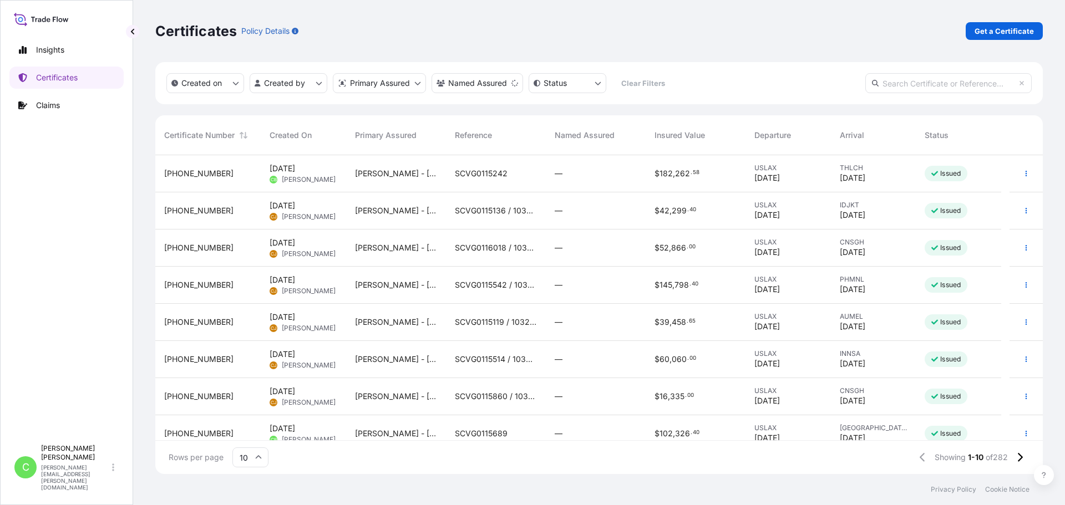
click at [963, 78] on input "text" at bounding box center [948, 83] width 166 height 20
paste input "SCVG0116149"
type input "SCVG0116149"
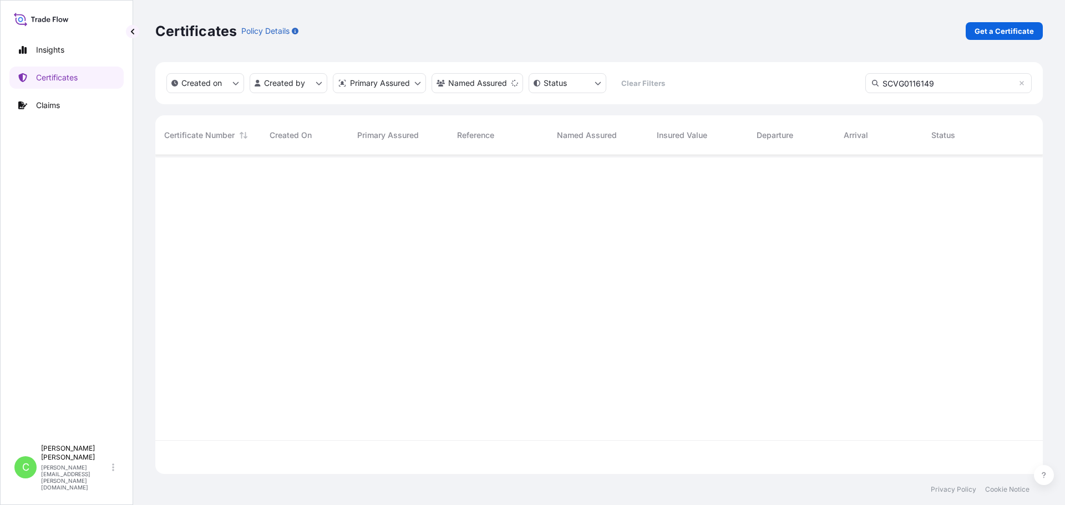
scroll to position [351, 879]
click at [1005, 40] on div "Certificates Policy Details Get a Certificate" at bounding box center [599, 31] width 888 height 62
click at [1006, 36] on p "Get a Certificate" at bounding box center [1004, 31] width 59 height 11
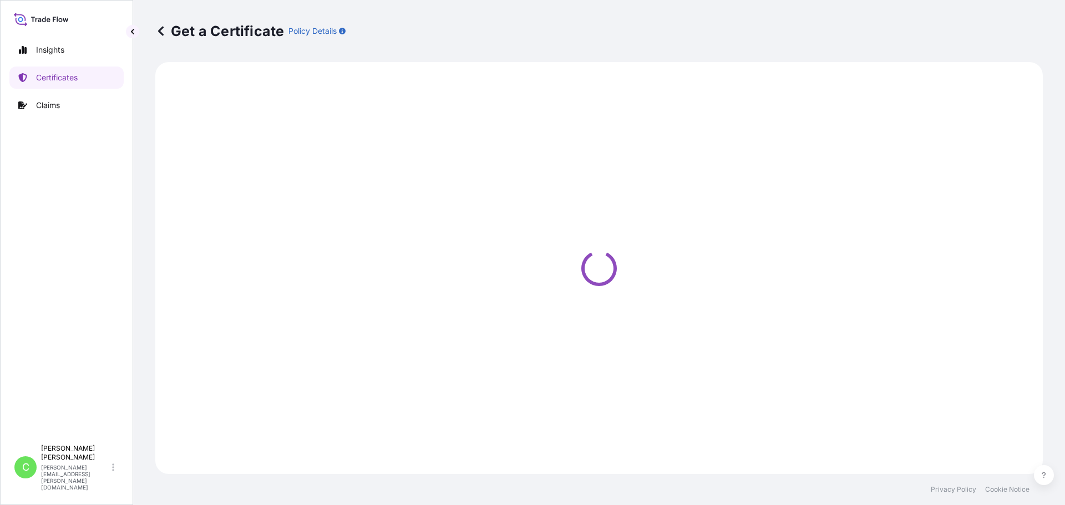
select select "Sea"
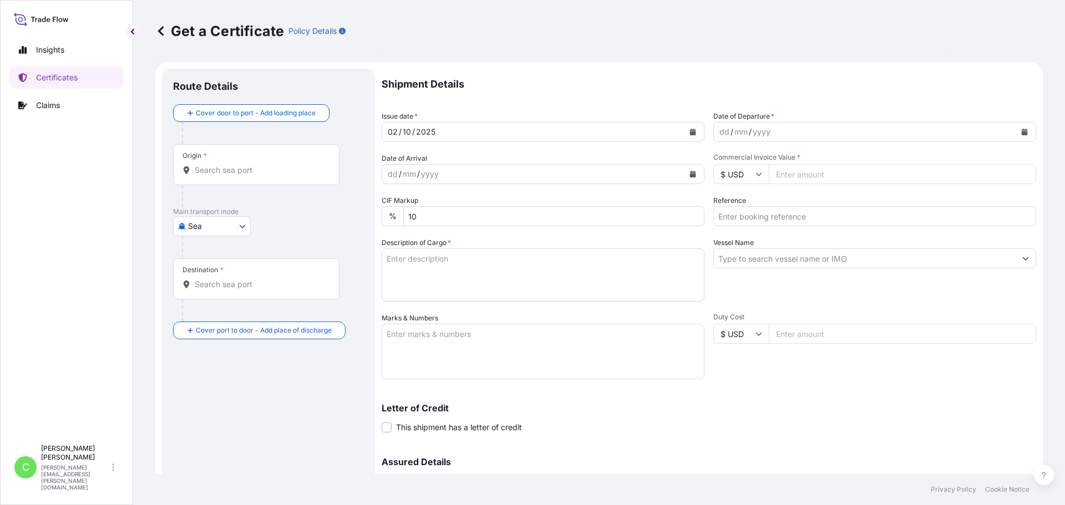
click at [775, 219] on input "Reference" at bounding box center [874, 216] width 323 height 20
paste input "SCVG0116149"
type input "SCVG0116149"
click at [690, 133] on icon "Calendar" at bounding box center [693, 132] width 6 height 7
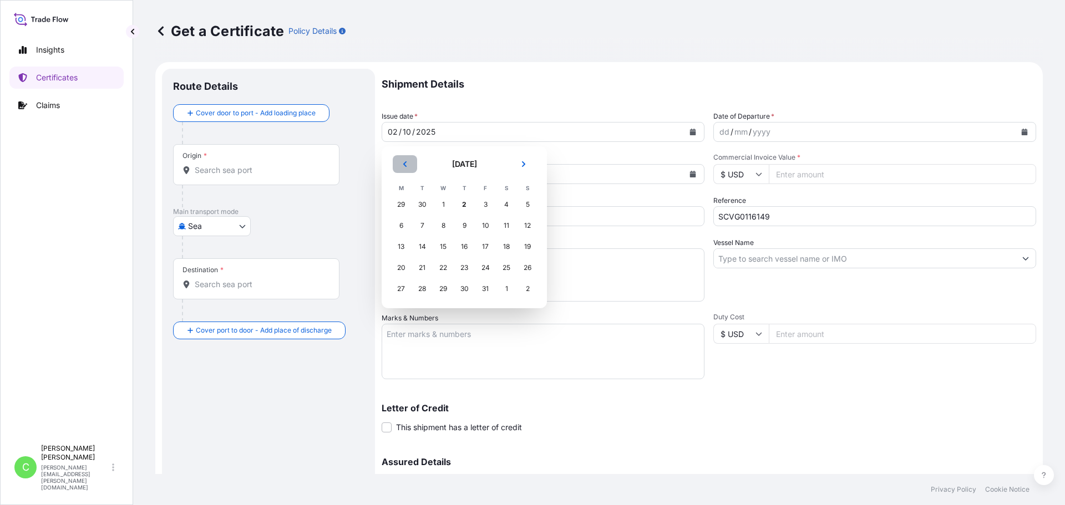
click at [400, 162] on button "Previous" at bounding box center [405, 164] width 24 height 18
click at [462, 245] on div "18" at bounding box center [464, 247] width 20 height 20
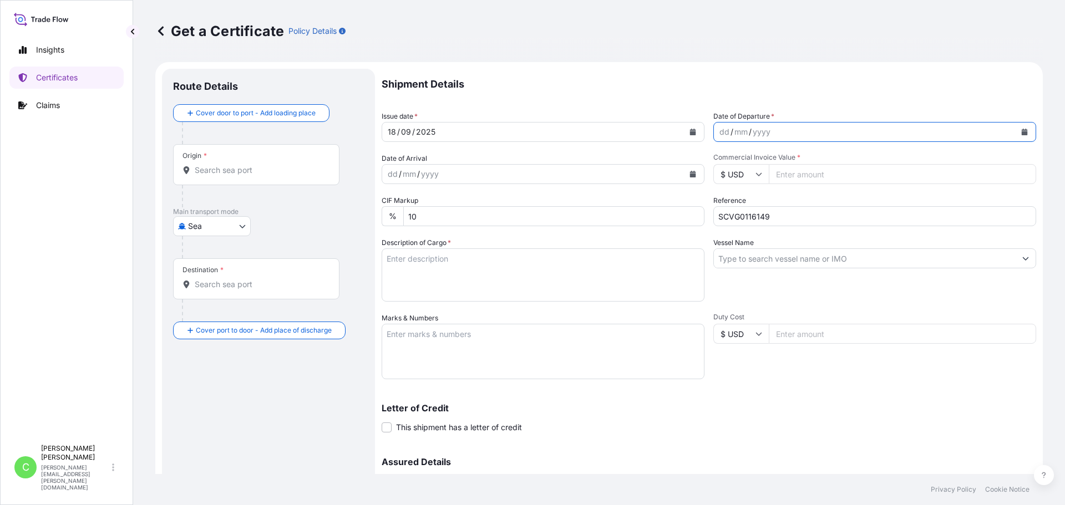
click at [1022, 131] on icon "Calendar" at bounding box center [1025, 132] width 6 height 7
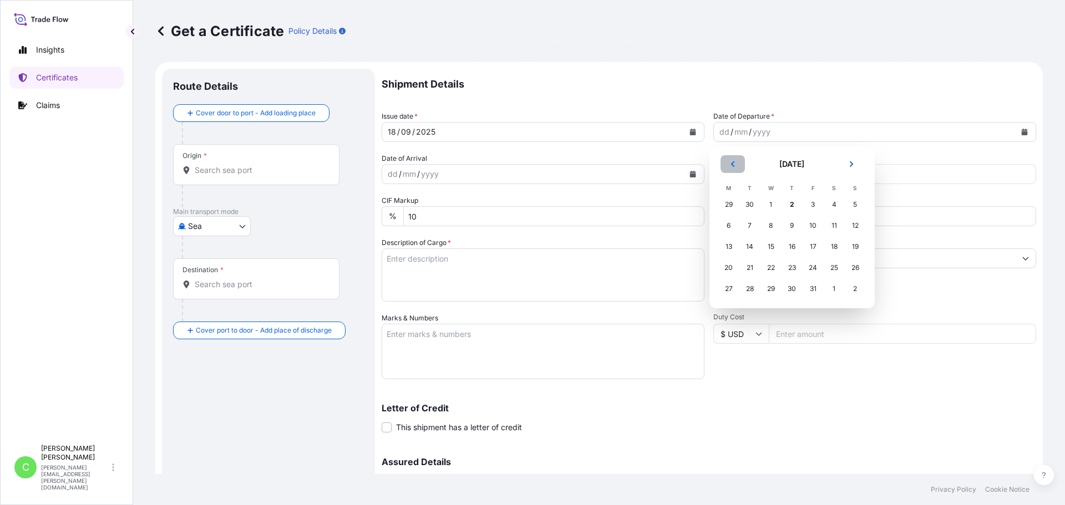
click at [732, 160] on button "Previous" at bounding box center [733, 164] width 24 height 18
click at [859, 270] on div "28" at bounding box center [855, 268] width 20 height 20
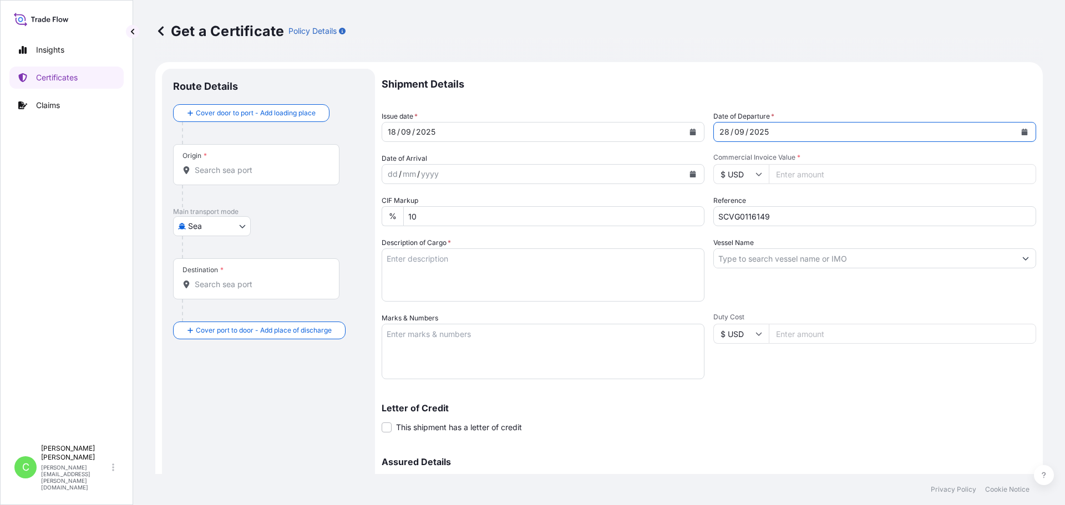
click at [691, 175] on icon "Calendar" at bounding box center [693, 174] width 6 height 7
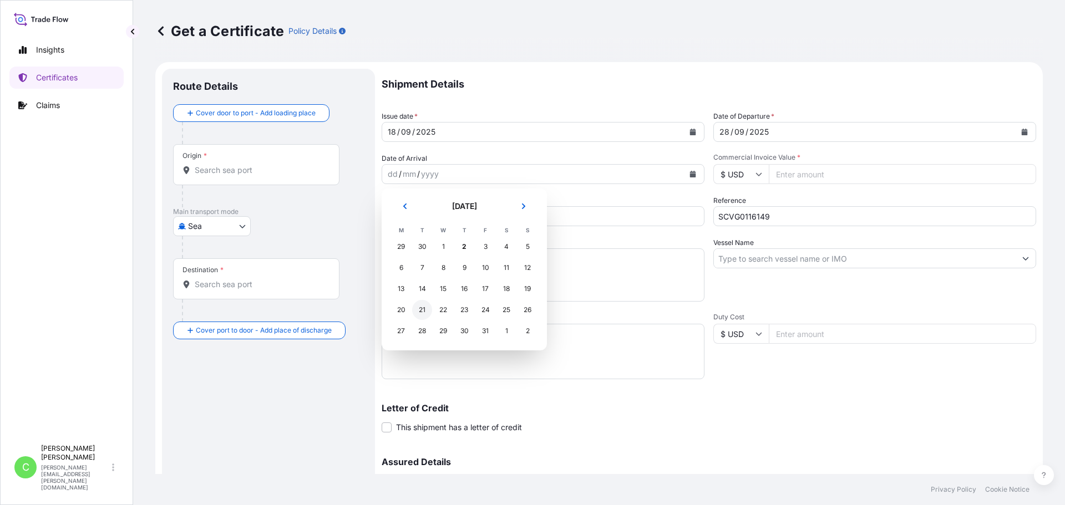
click at [426, 308] on div "21" at bounding box center [422, 310] width 20 height 20
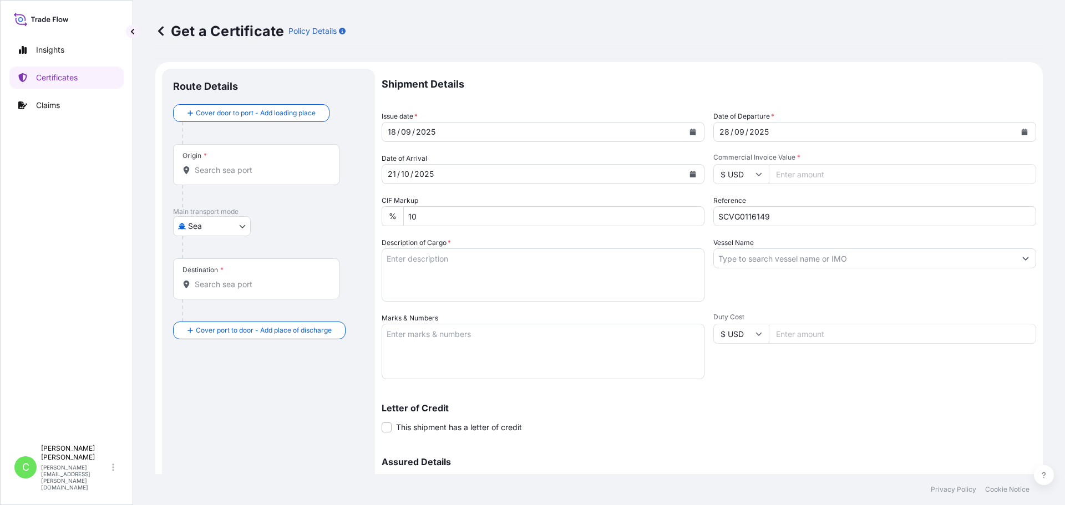
click at [811, 173] on input "Commercial Invoice Value *" at bounding box center [902, 174] width 267 height 20
click at [815, 174] on input "Commercial Invoice Value *" at bounding box center [902, 174] width 267 height 20
type input "217840"
click at [483, 273] on textarea "Description of Cargo *" at bounding box center [543, 275] width 323 height 53
click at [487, 267] on textarea "Description of Cargo *" at bounding box center [543, 275] width 323 height 53
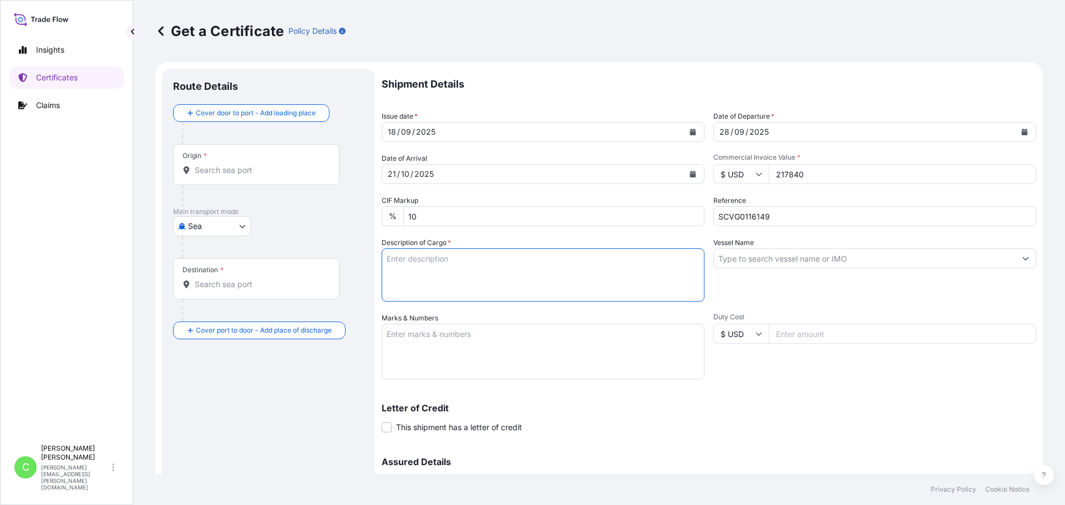
paste textarea "KELCOGEL HMBP-C,"
type textarea "KELCOGEL HMBP-C,"
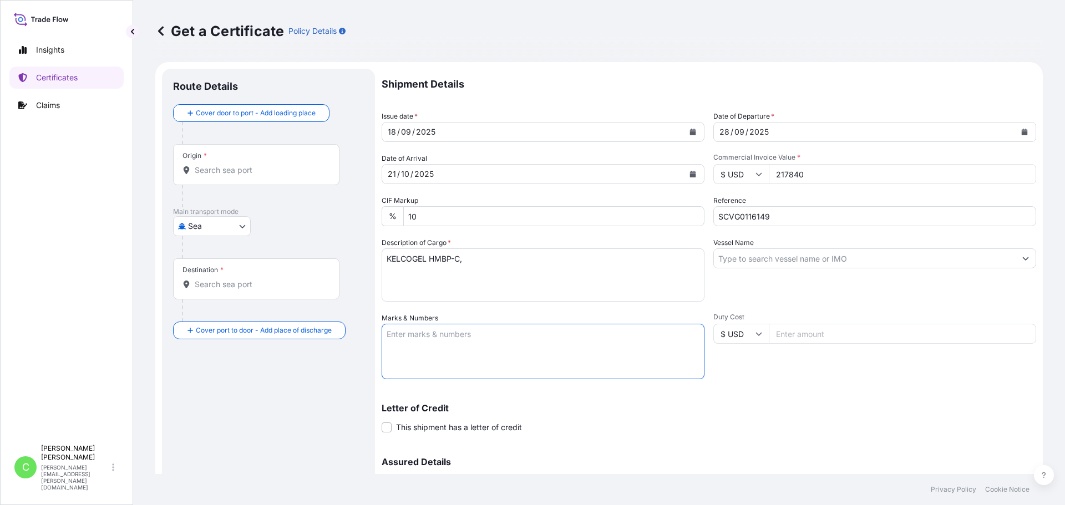
click at [559, 343] on textarea "Marks & Numbers" at bounding box center [543, 351] width 323 height 55
paste textarea "PO#P250808-CP-SH25109 [GEOGRAPHIC_DATA], [GEOGRAPHIC_DATA]"
type textarea "PO#P250808-CP-SH25109 [GEOGRAPHIC_DATA], [GEOGRAPHIC_DATA]"
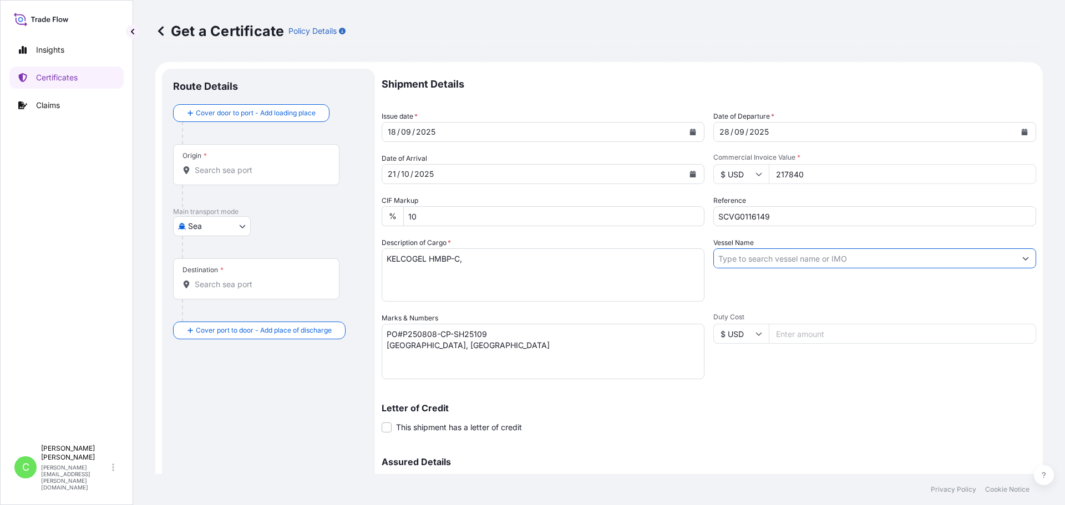
click at [781, 262] on input "Vessel Name" at bounding box center [865, 259] width 302 height 20
click at [845, 260] on input "Vessel Name" at bounding box center [865, 259] width 302 height 20
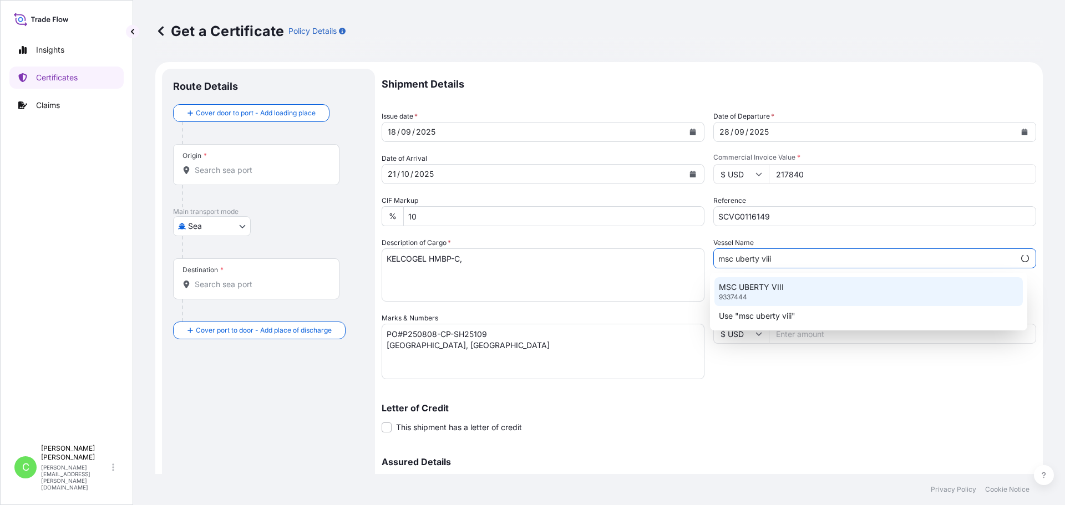
click at [808, 291] on div "MSC UBERTY VIII 9337444" at bounding box center [869, 291] width 309 height 29
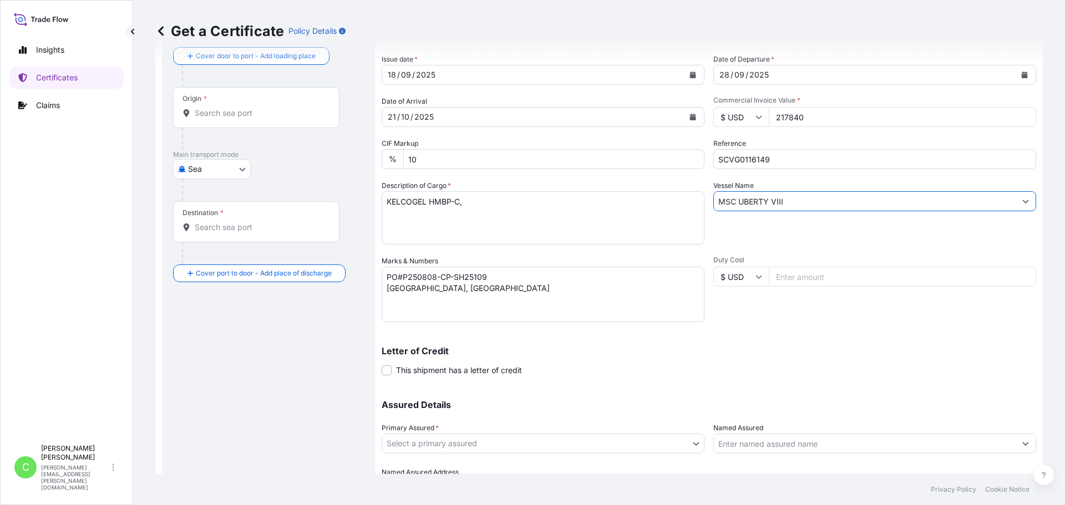
scroll to position [111, 0]
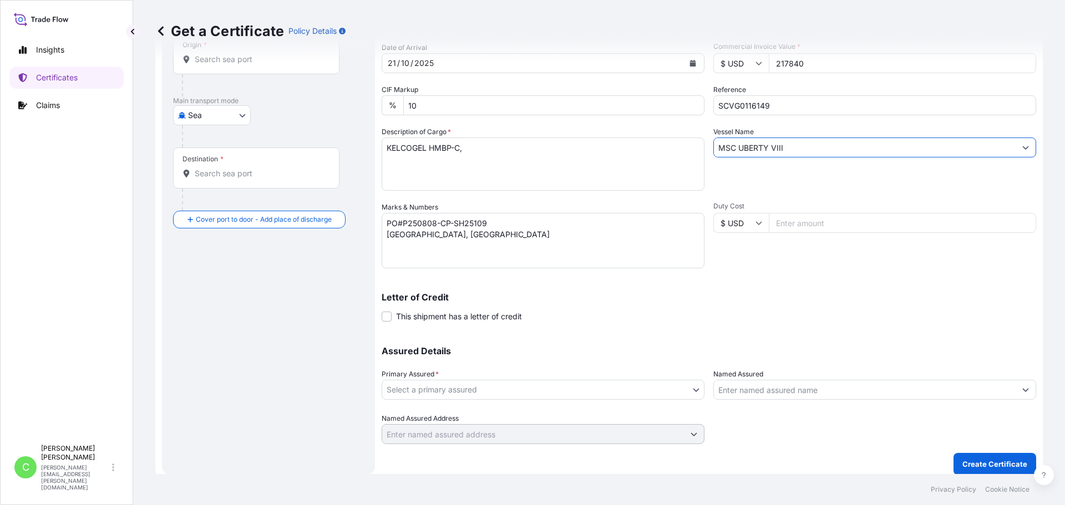
type input "MSC UBERTY VIII"
click at [618, 396] on body "Insights Certificates Claims C [PERSON_NAME] [PERSON_NAME][EMAIL_ADDRESS][PERSO…" at bounding box center [532, 252] width 1065 height 505
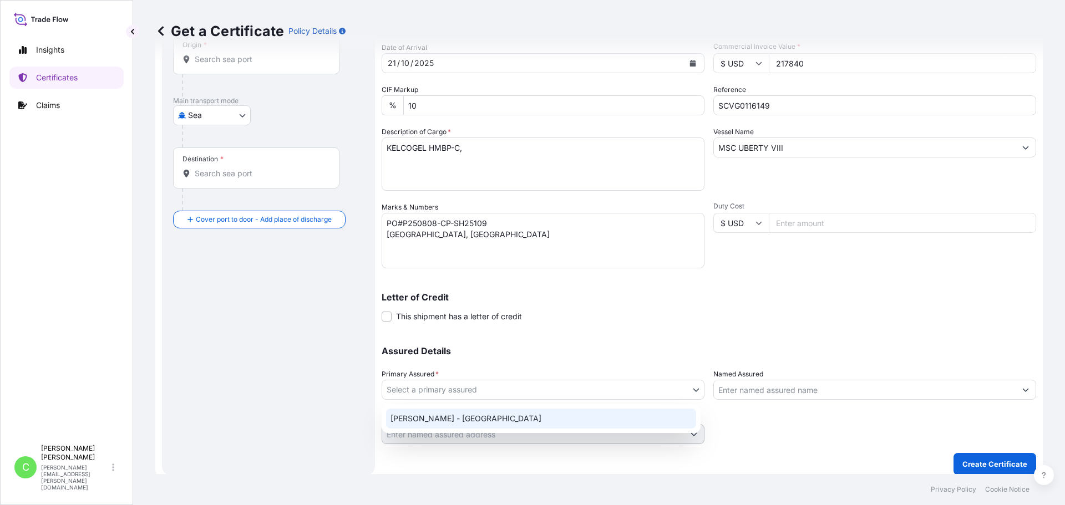
click at [445, 419] on div "[PERSON_NAME] - [GEOGRAPHIC_DATA]" at bounding box center [541, 419] width 310 height 20
select select "31650"
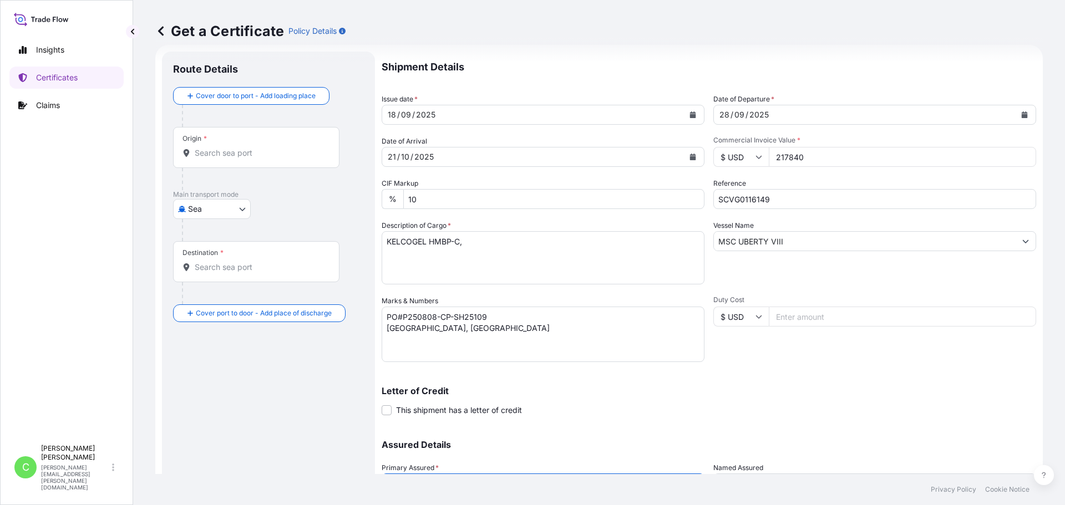
scroll to position [0, 0]
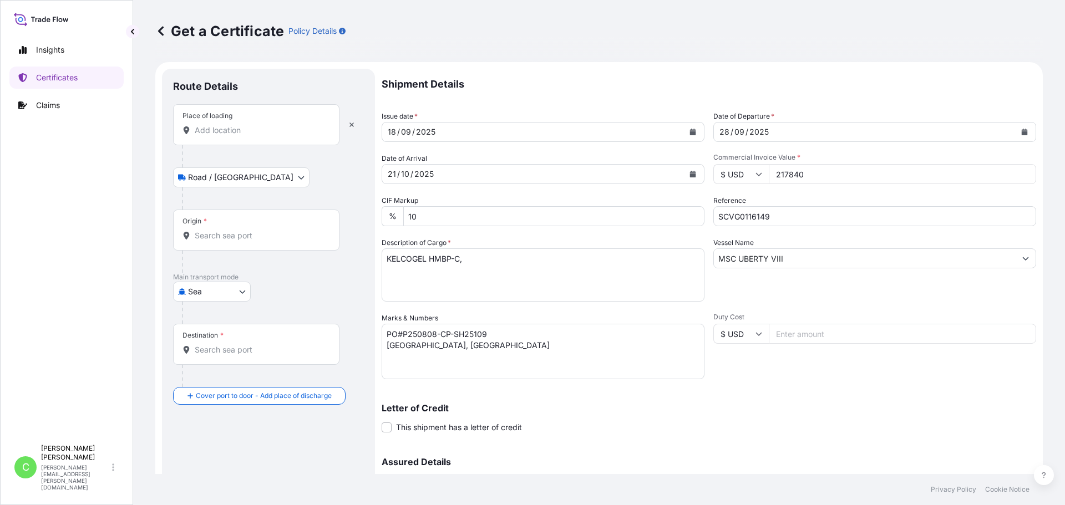
click at [234, 129] on input "Place of loading" at bounding box center [260, 130] width 131 height 11
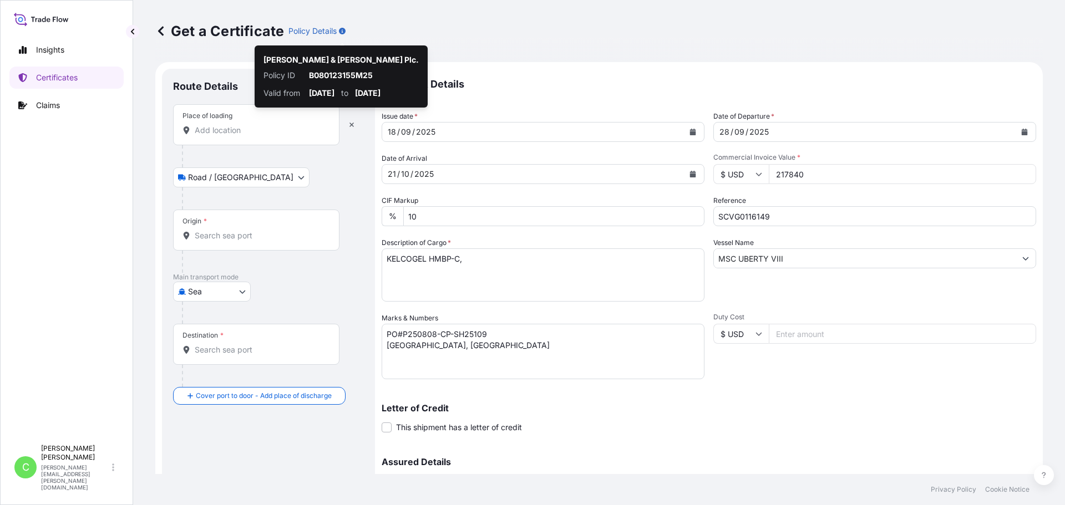
click at [222, 133] on input "Place of loading" at bounding box center [260, 130] width 131 height 11
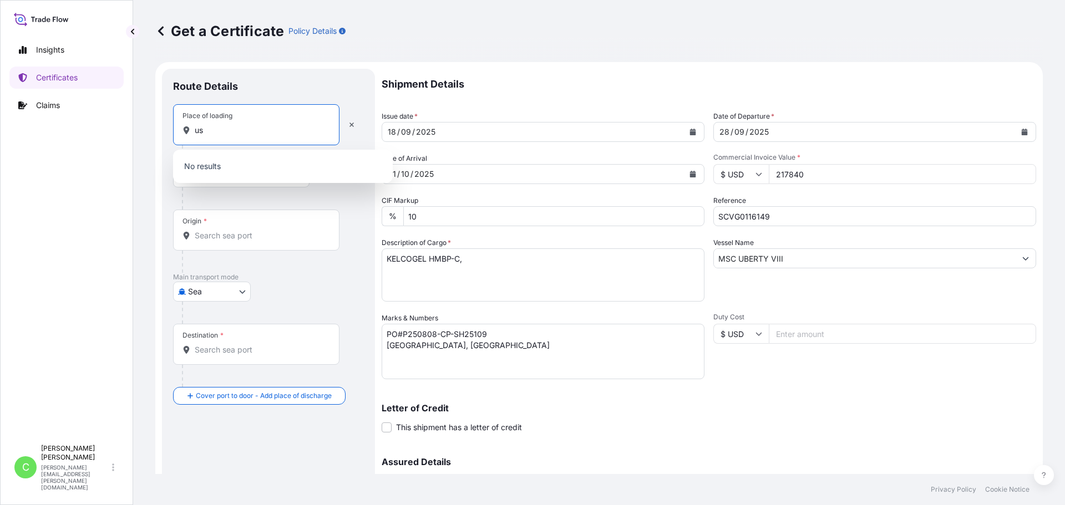
type input "u"
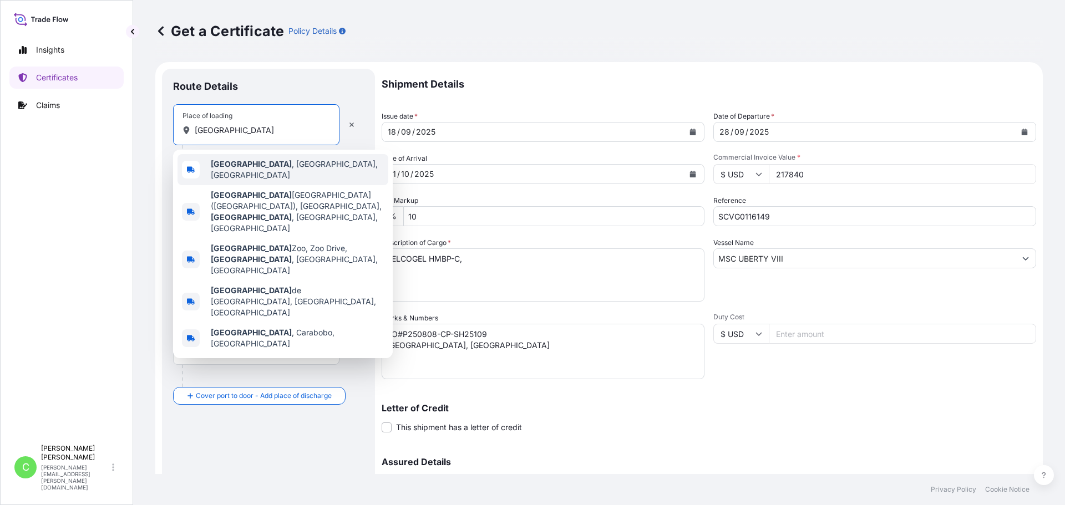
click at [272, 172] on span "[GEOGRAPHIC_DATA] , [GEOGRAPHIC_DATA], [GEOGRAPHIC_DATA]" at bounding box center [297, 170] width 173 height 22
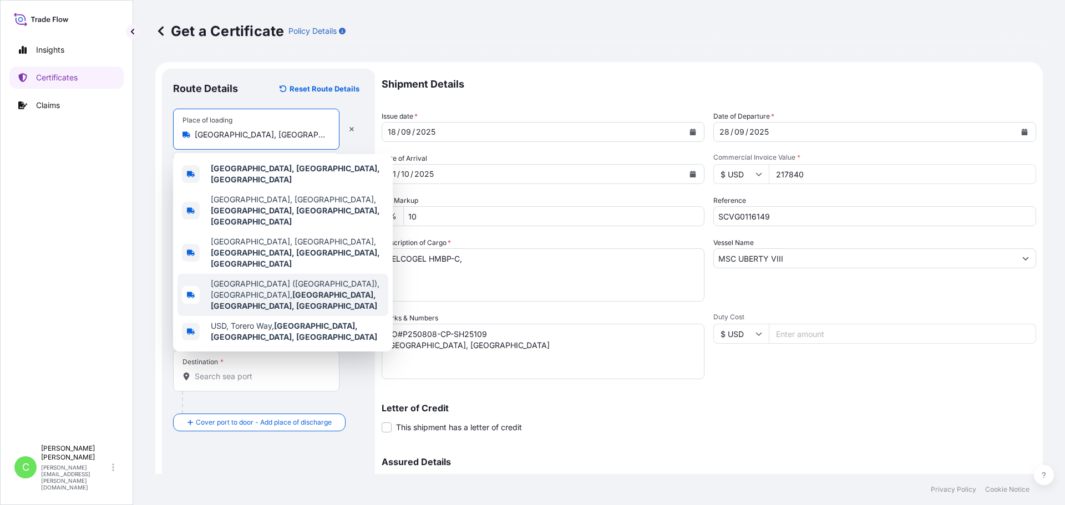
click at [252, 278] on span "[GEOGRAPHIC_DATA] ([GEOGRAPHIC_DATA]), [GEOGRAPHIC_DATA], [GEOGRAPHIC_DATA], [G…" at bounding box center [297, 294] width 173 height 33
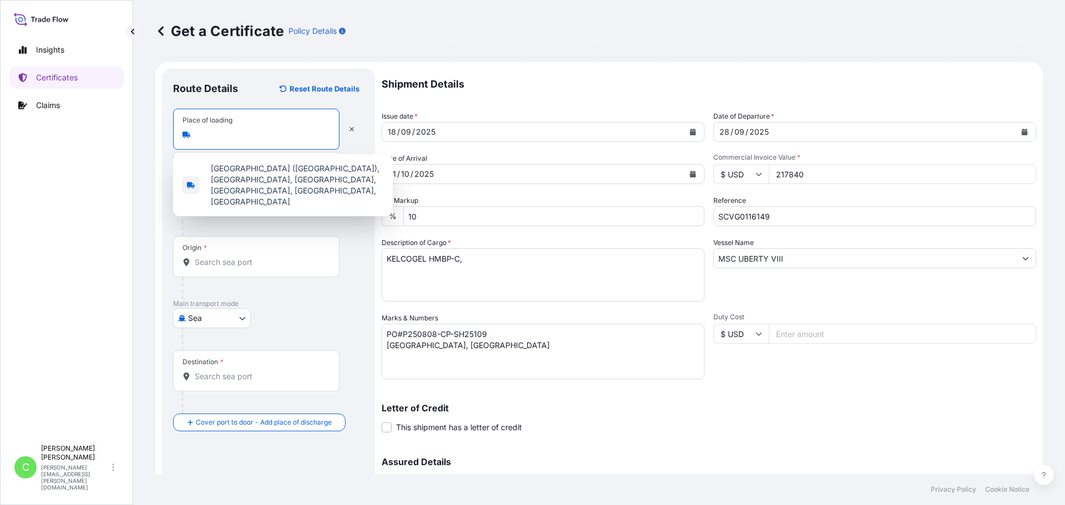
scroll to position [0, 208]
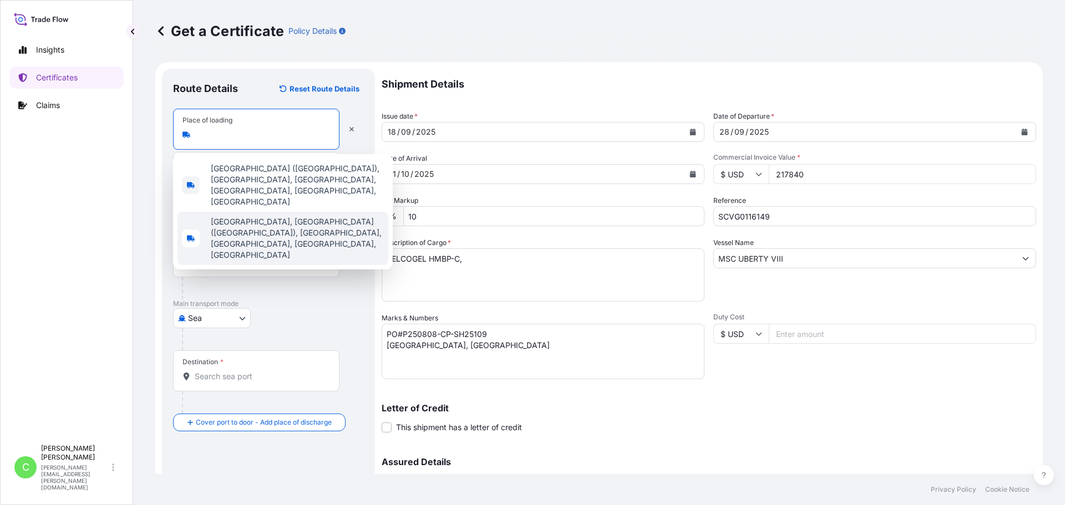
type input "[GEOGRAPHIC_DATA] ([GEOGRAPHIC_DATA]), [GEOGRAPHIC_DATA], [GEOGRAPHIC_DATA], [G…"
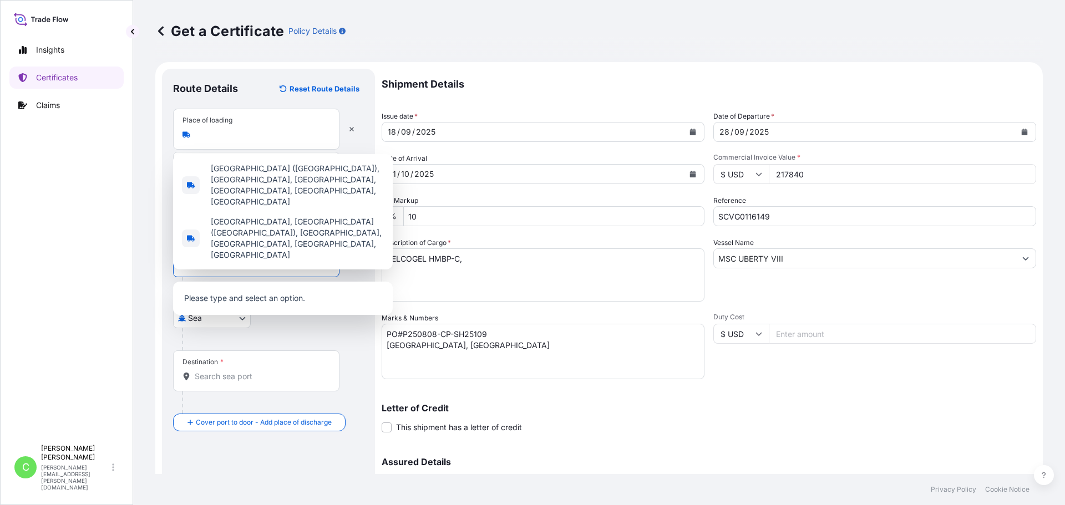
scroll to position [0, 0]
click at [260, 264] on input "Origin *" at bounding box center [260, 262] width 131 height 11
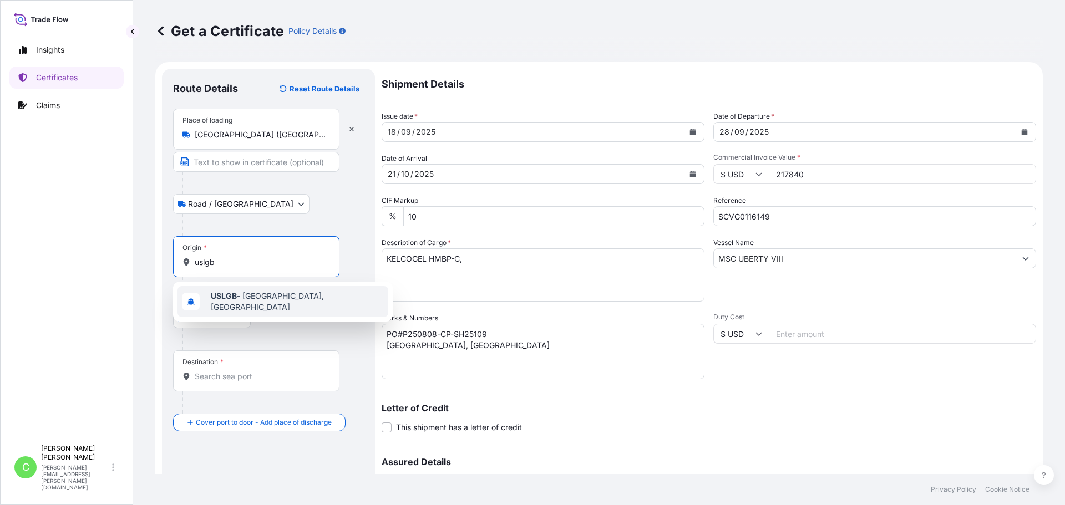
click at [245, 297] on span "USLGB - [GEOGRAPHIC_DATA], [GEOGRAPHIC_DATA]" at bounding box center [297, 302] width 173 height 22
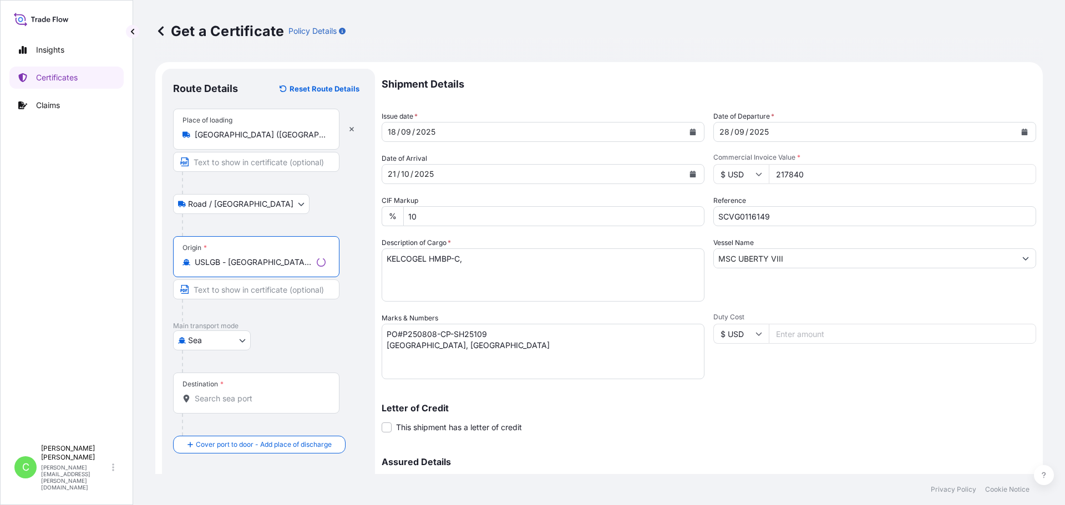
type input "USLGB - [GEOGRAPHIC_DATA], [GEOGRAPHIC_DATA]"
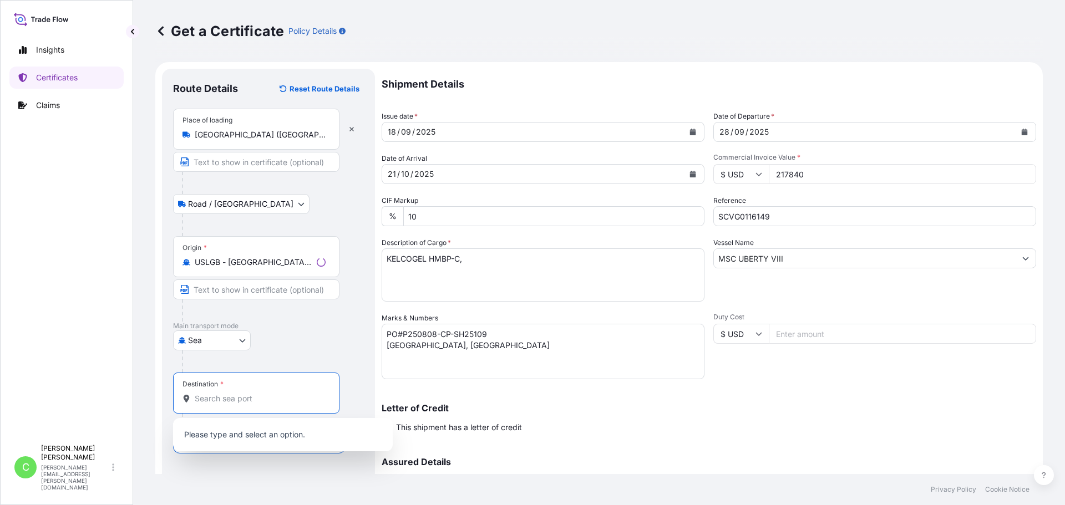
click at [255, 397] on input "Destination *" at bounding box center [260, 398] width 131 height 11
drag, startPoint x: 228, startPoint y: 398, endPoint x: 176, endPoint y: 398, distance: 51.6
click at [176, 398] on div "Destination * cnsha" at bounding box center [256, 393] width 166 height 41
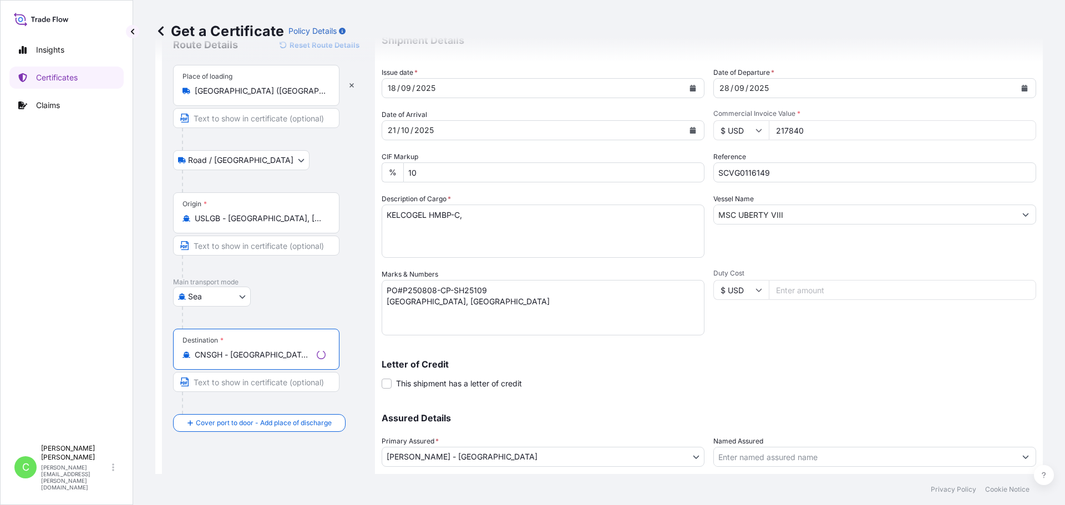
scroll to position [119, 0]
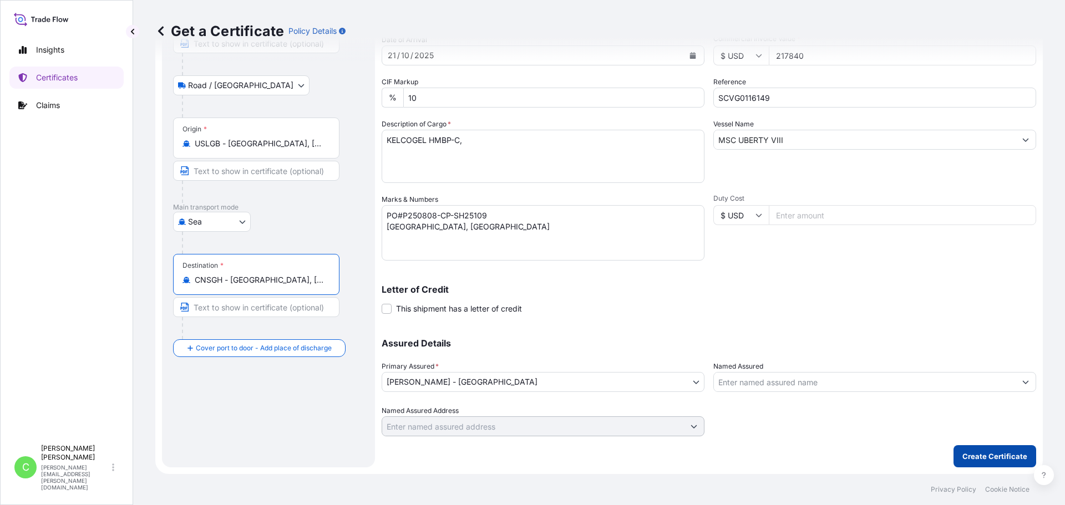
type input "CNSGH - [GEOGRAPHIC_DATA], [GEOGRAPHIC_DATA]"
click at [982, 455] on p "Create Certificate" at bounding box center [995, 456] width 65 height 11
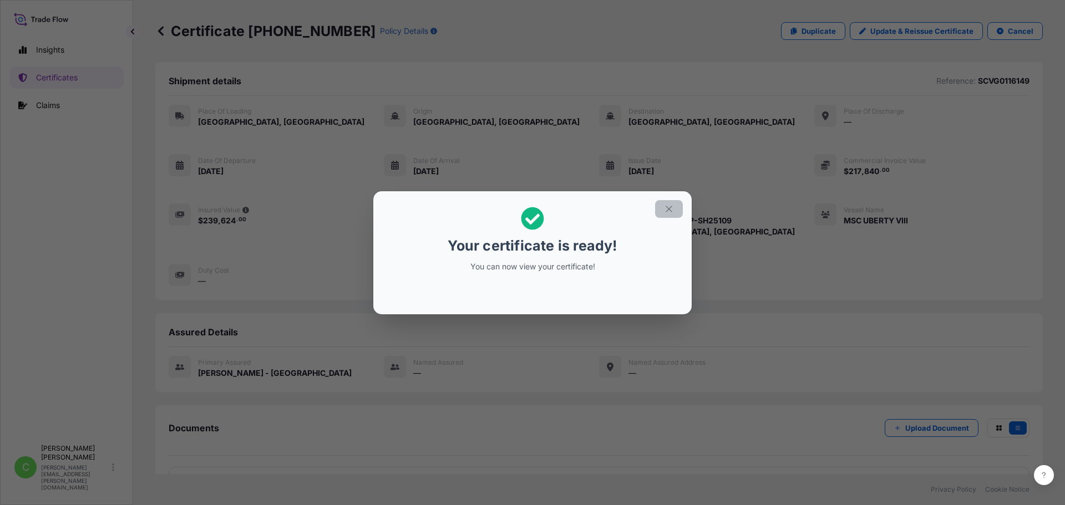
click at [666, 212] on icon "button" at bounding box center [669, 209] width 10 height 10
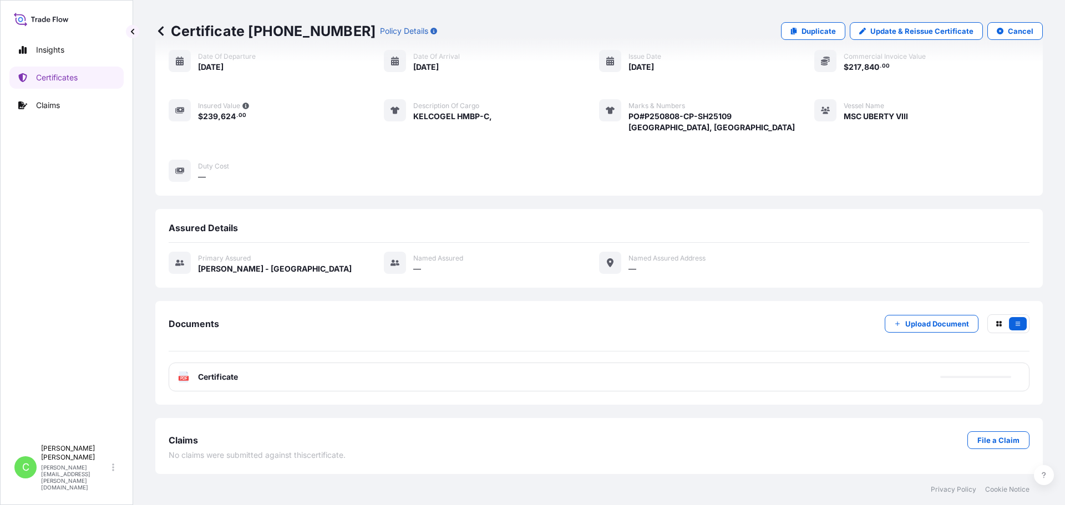
scroll to position [115, 0]
click at [312, 376] on div "PDF Certificate" at bounding box center [599, 377] width 861 height 29
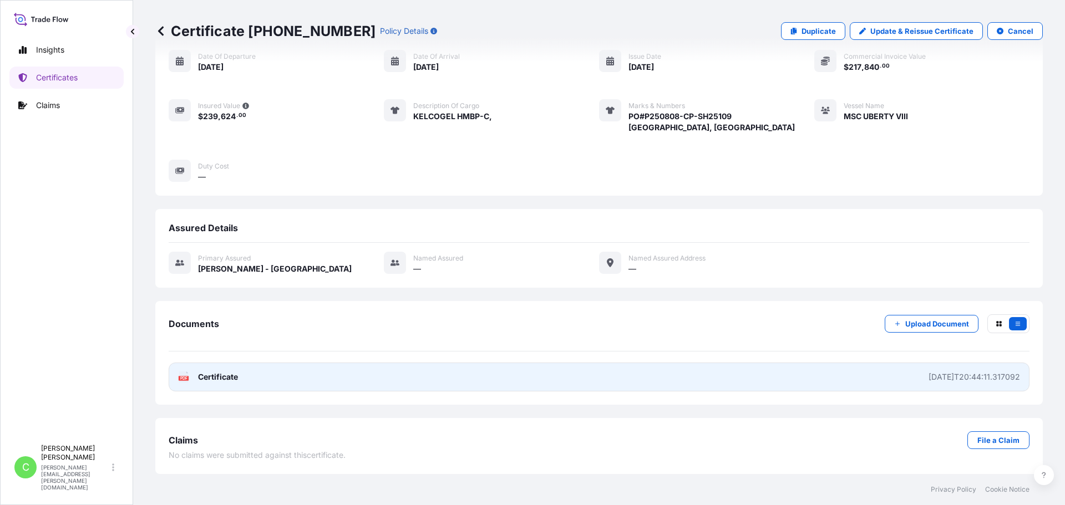
click at [224, 378] on span "Certificate" at bounding box center [218, 377] width 40 height 11
